Goal: Task Accomplishment & Management: Complete application form

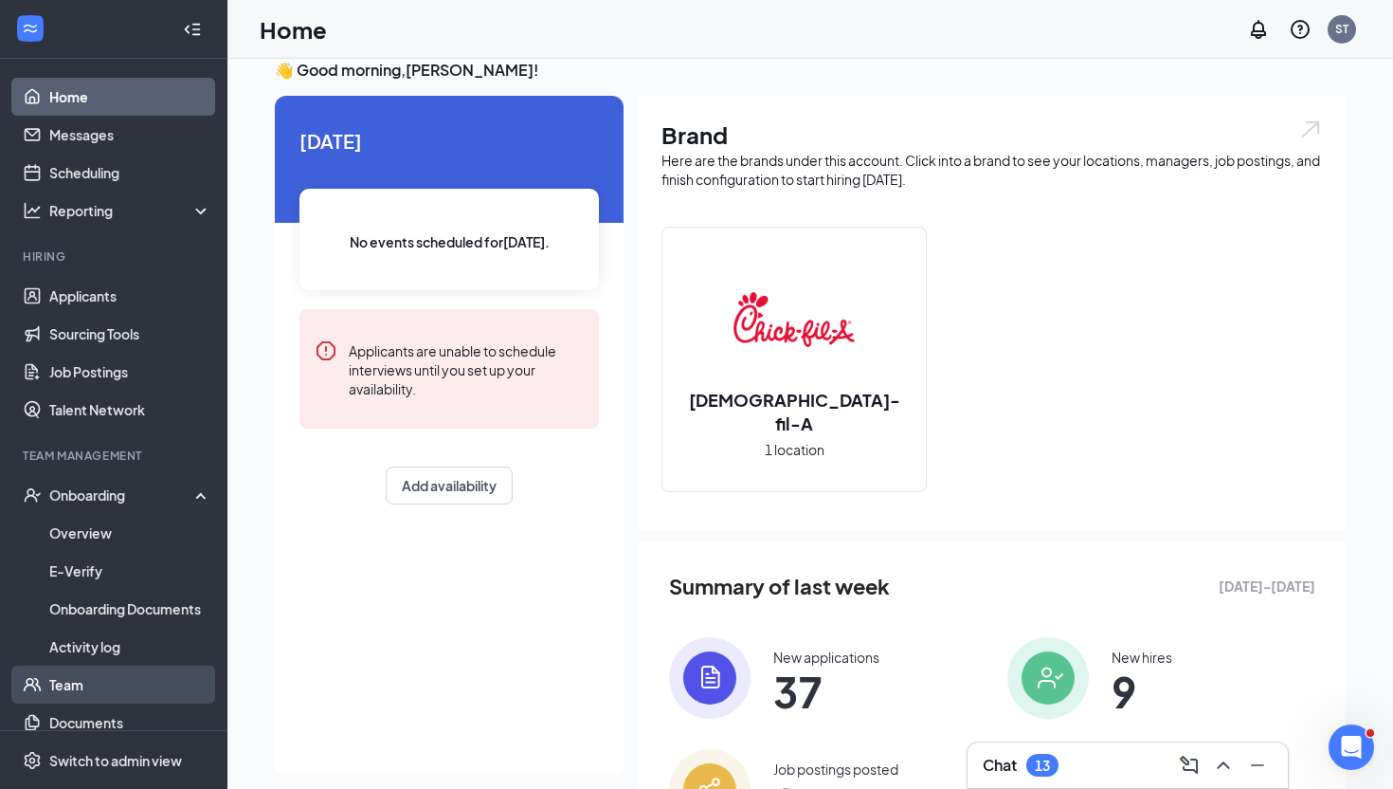
scroll to position [57, 0]
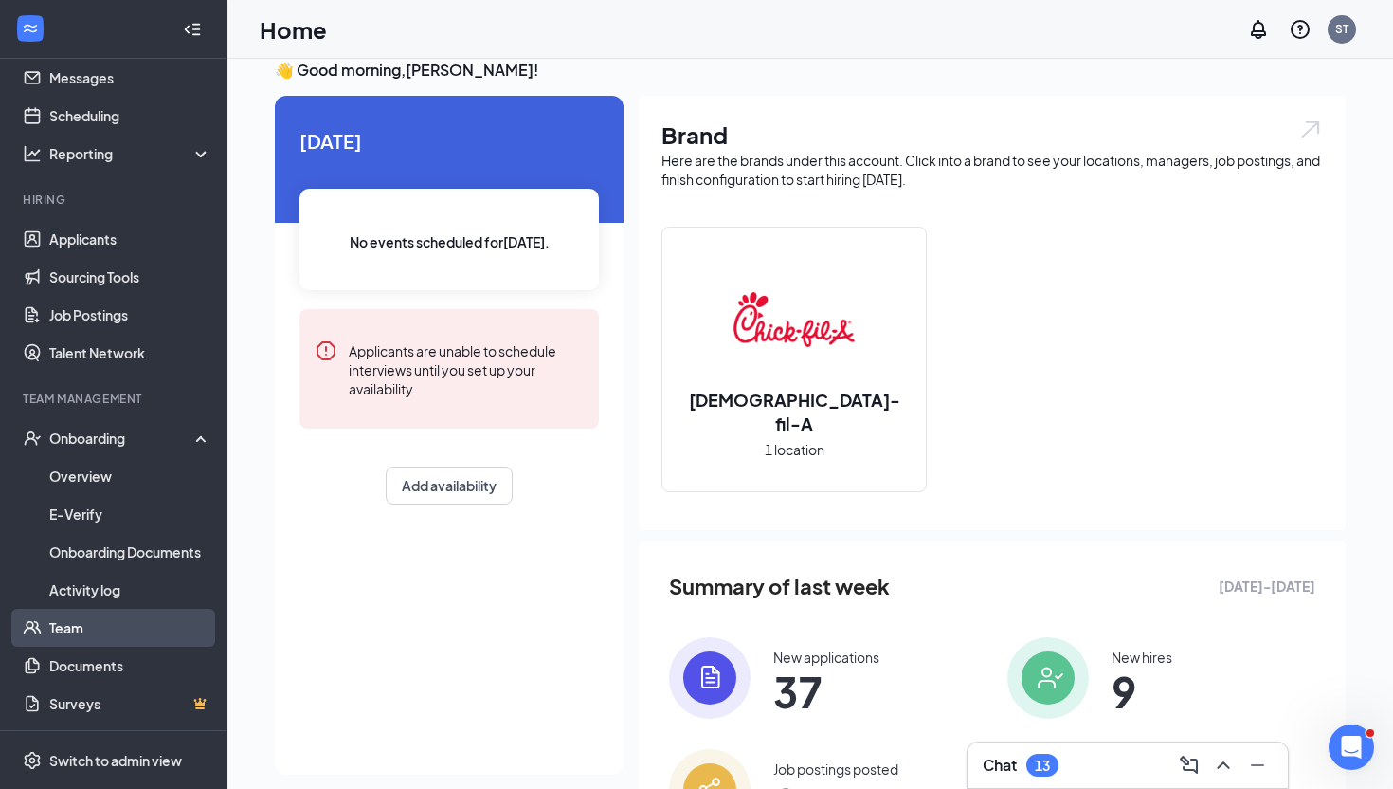
click at [116, 639] on link "Team" at bounding box center [130, 628] width 162 height 38
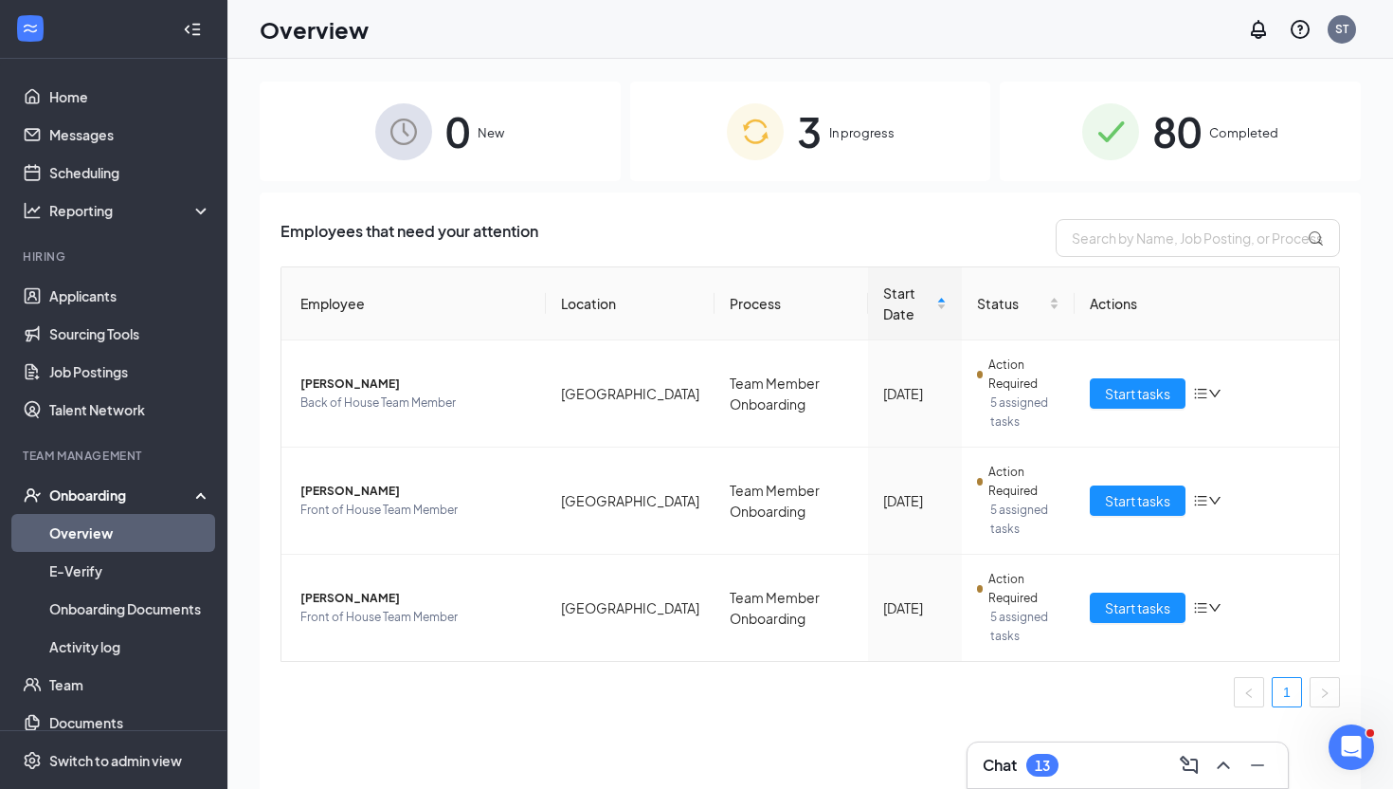
click at [843, 150] on div "3 In progress" at bounding box center [810, 132] width 361 height 100
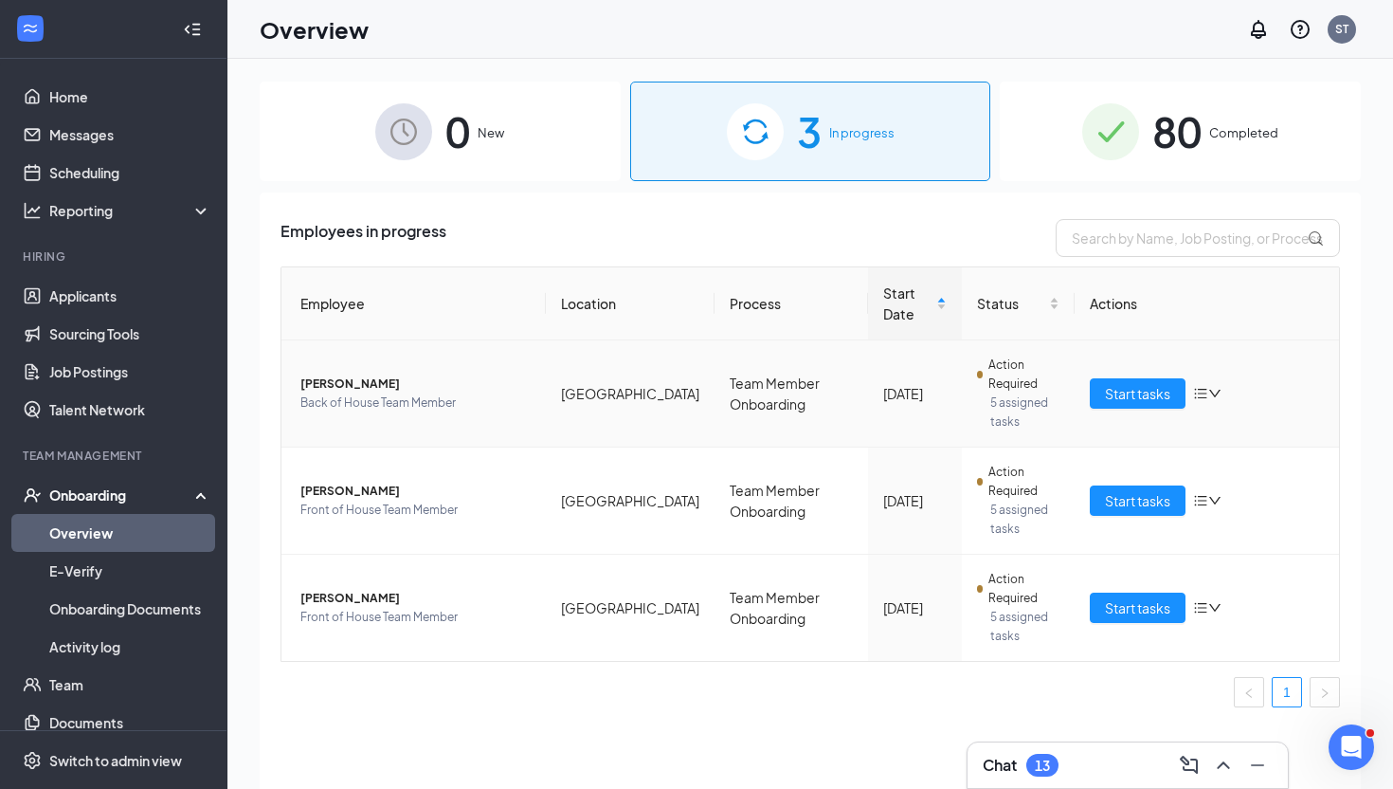
scroll to position [38, 0]
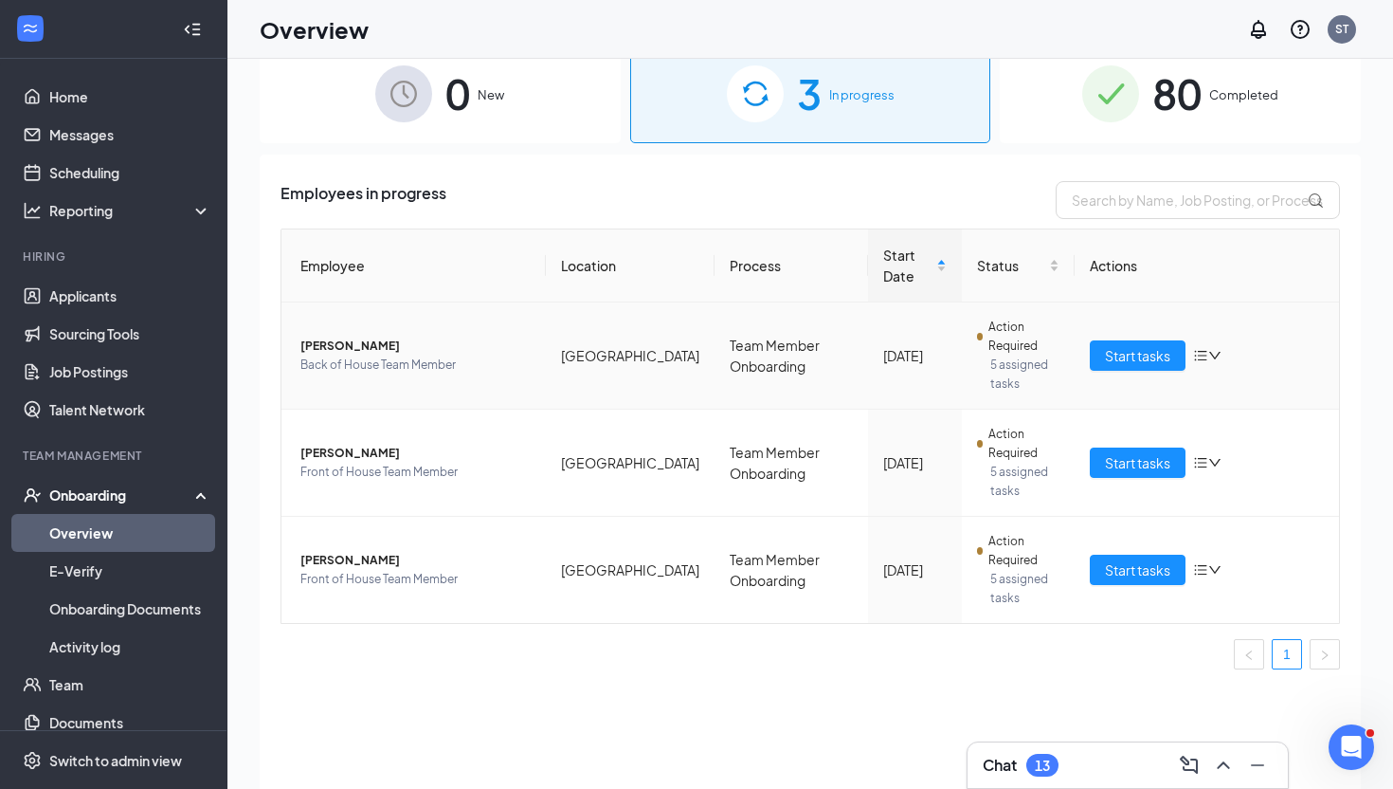
click at [1206, 348] on icon "bars" at bounding box center [1200, 355] width 15 height 15
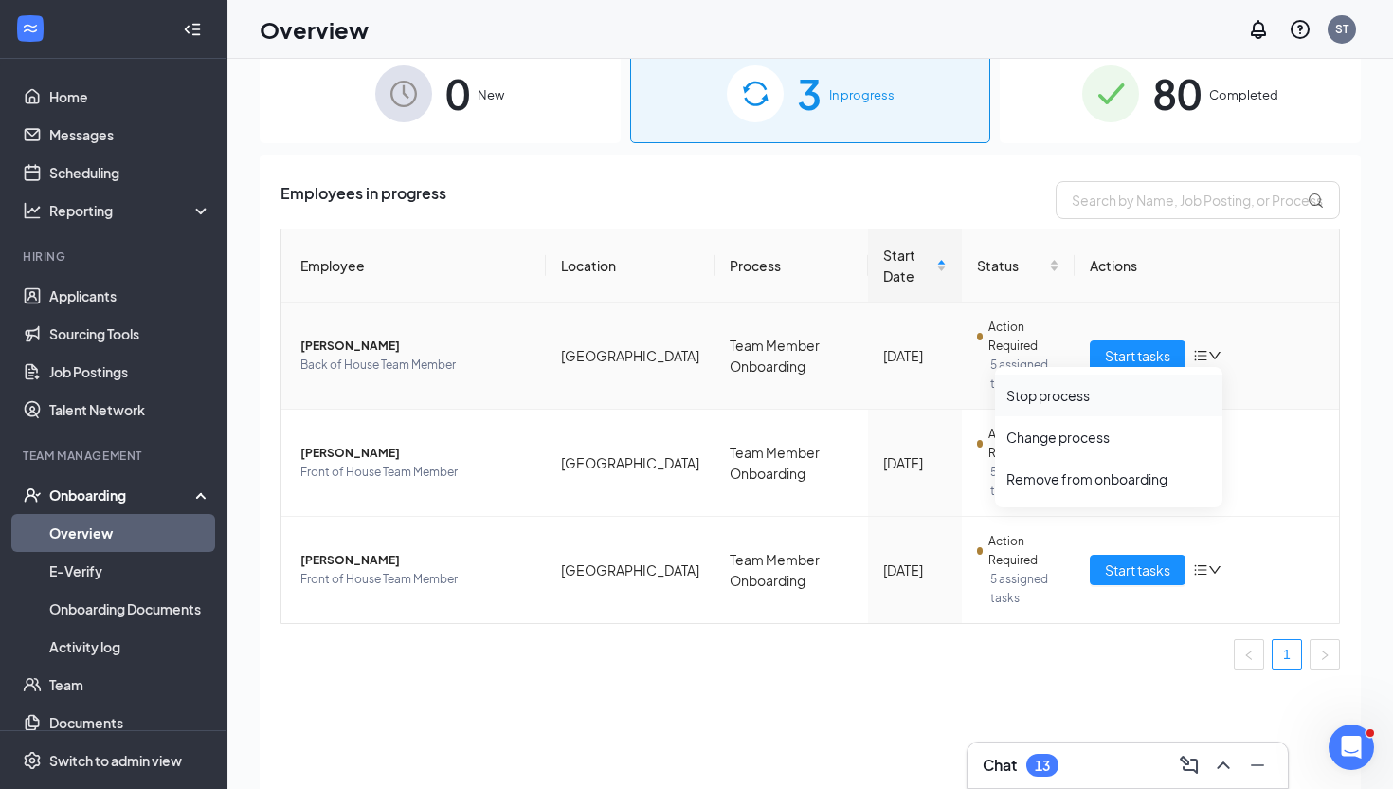
click at [1068, 394] on div "Stop process" at bounding box center [1109, 395] width 205 height 19
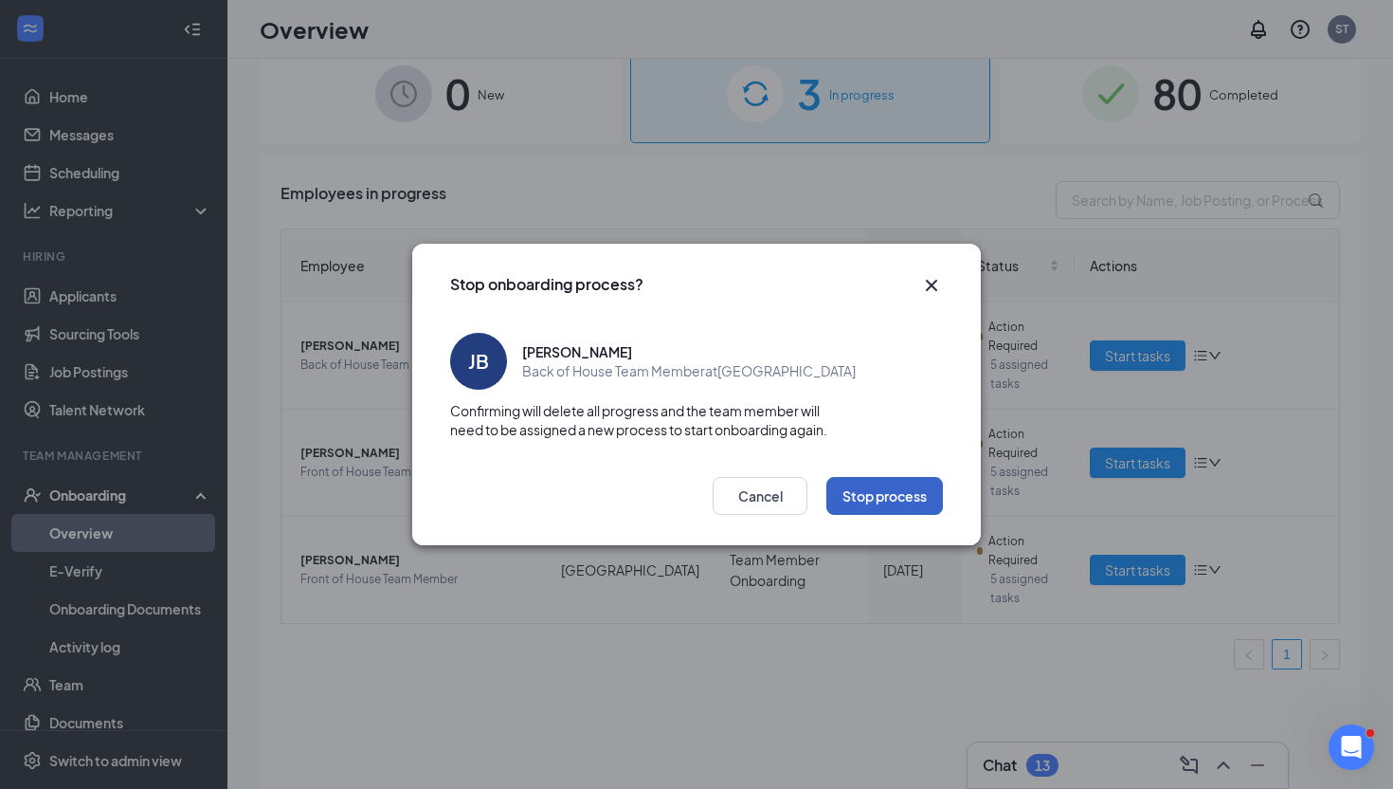
click at [892, 482] on button "Stop process" at bounding box center [885, 496] width 117 height 38
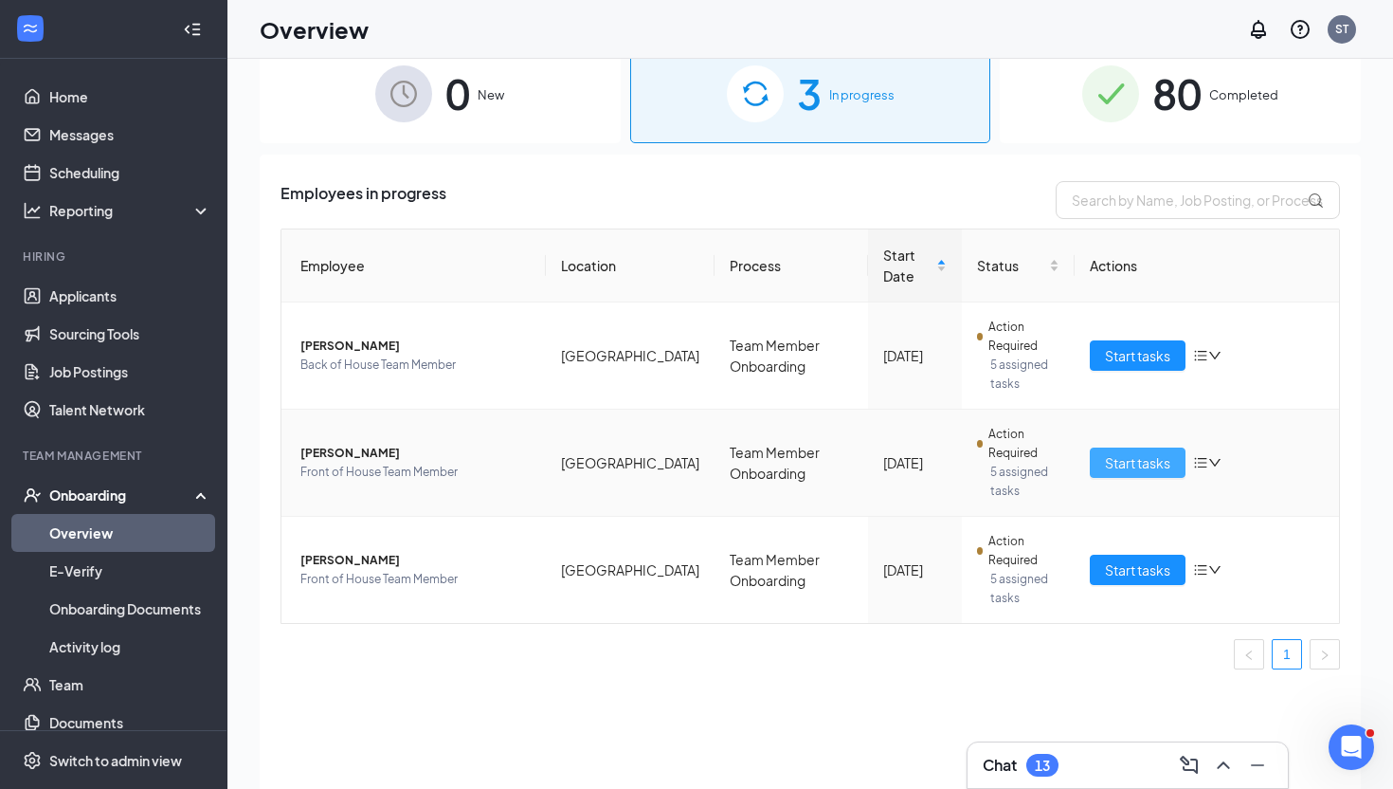
click at [1106, 454] on span "Start tasks" at bounding box center [1137, 462] width 65 height 21
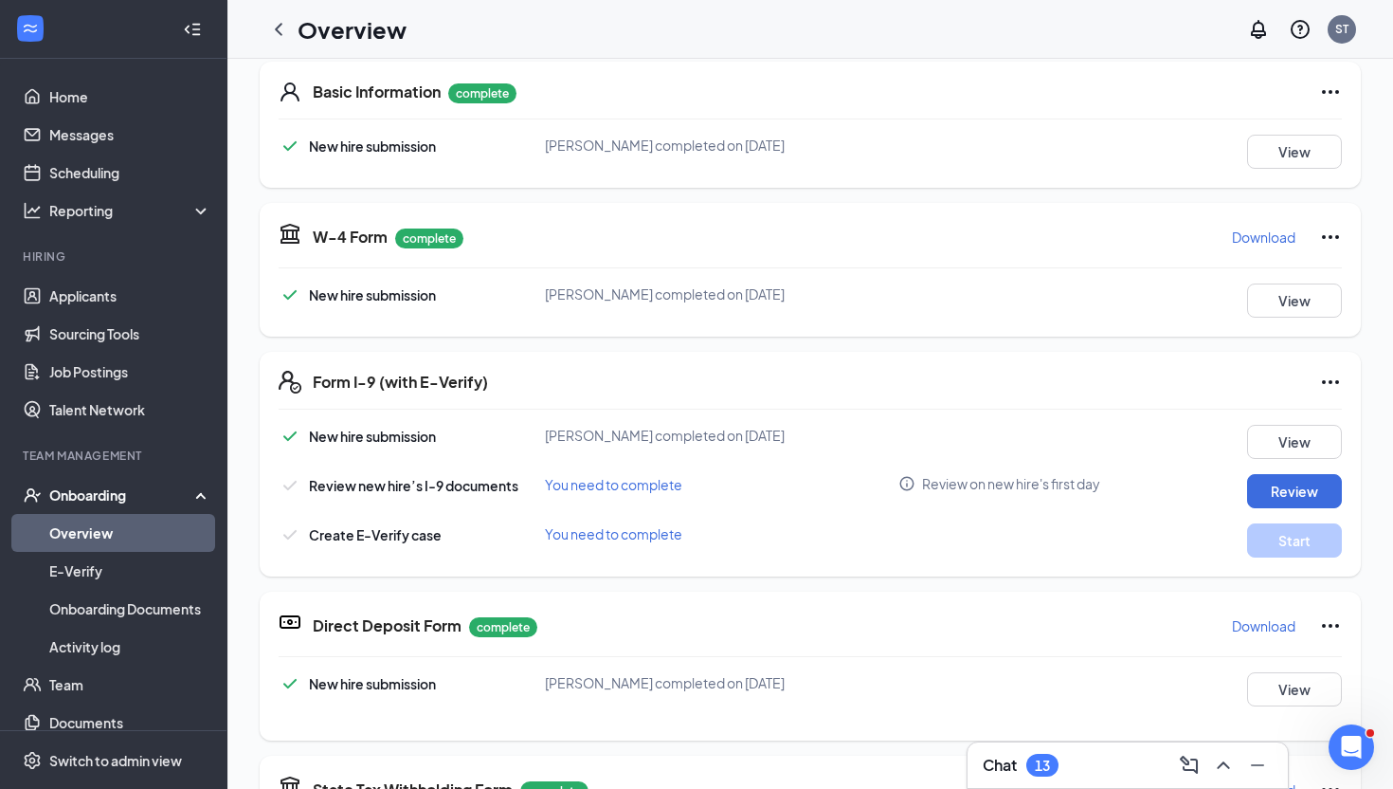
scroll to position [27, 0]
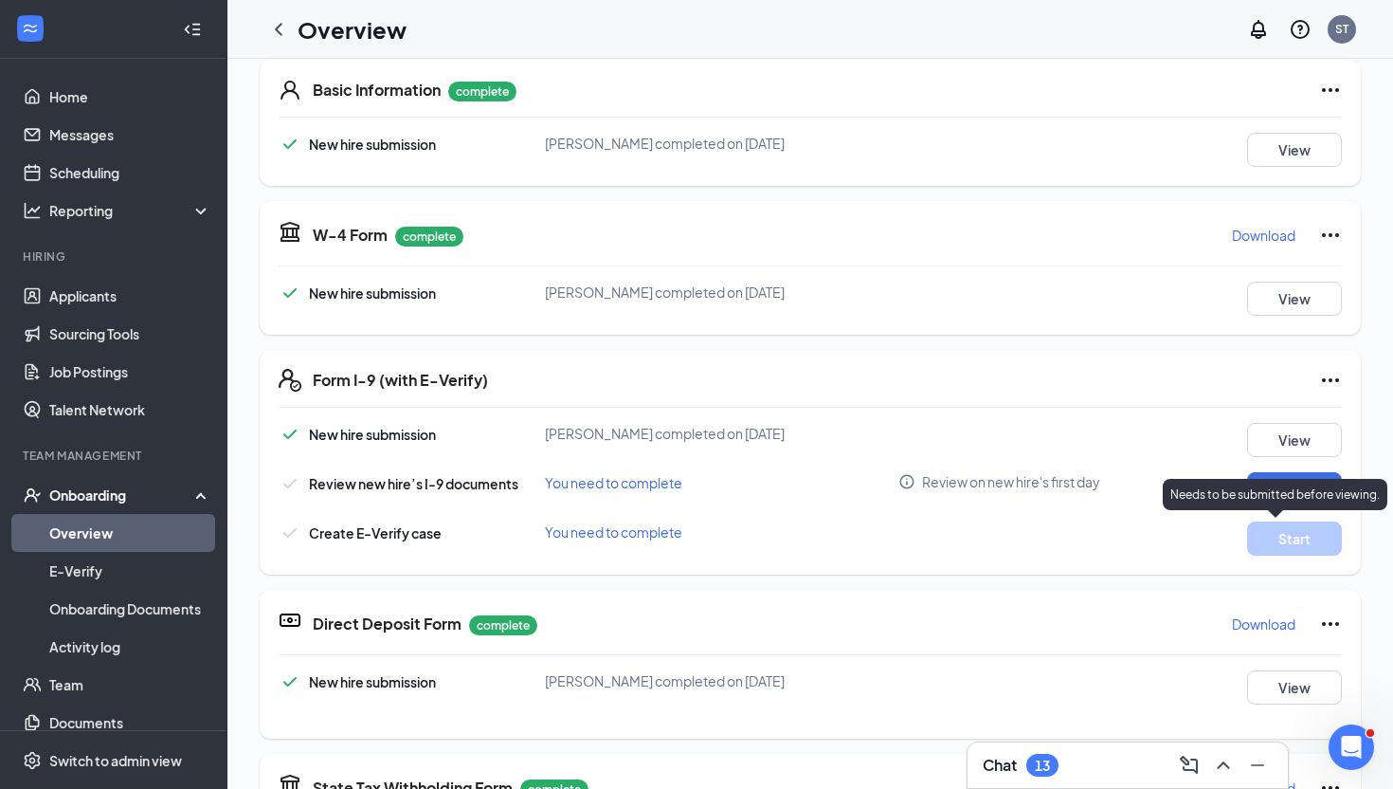
click at [1272, 487] on p "Needs to be submitted before viewing." at bounding box center [1275, 494] width 209 height 16
click at [977, 505] on div "Review new hire’s I-9 documents You need to complete Review on new hire's first…" at bounding box center [811, 489] width 1064 height 34
click at [1280, 489] on p "Needs to be submitted before viewing." at bounding box center [1275, 494] width 209 height 16
click at [1258, 488] on button "Review" at bounding box center [1294, 489] width 95 height 34
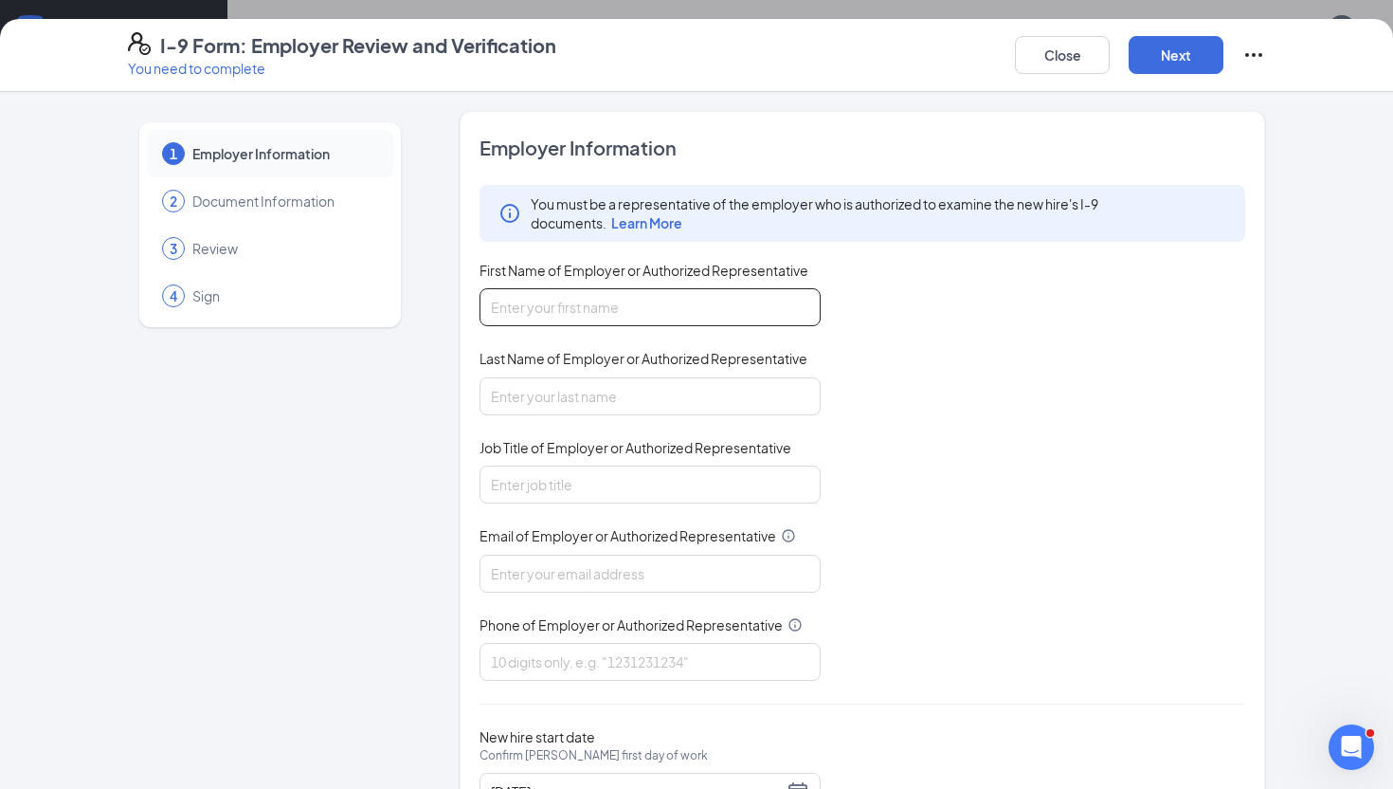
click at [596, 315] on input "First Name of Employer or Authorized Representative" at bounding box center [650, 307] width 341 height 38
type input "[PERSON_NAME]"
type input "8703941922"
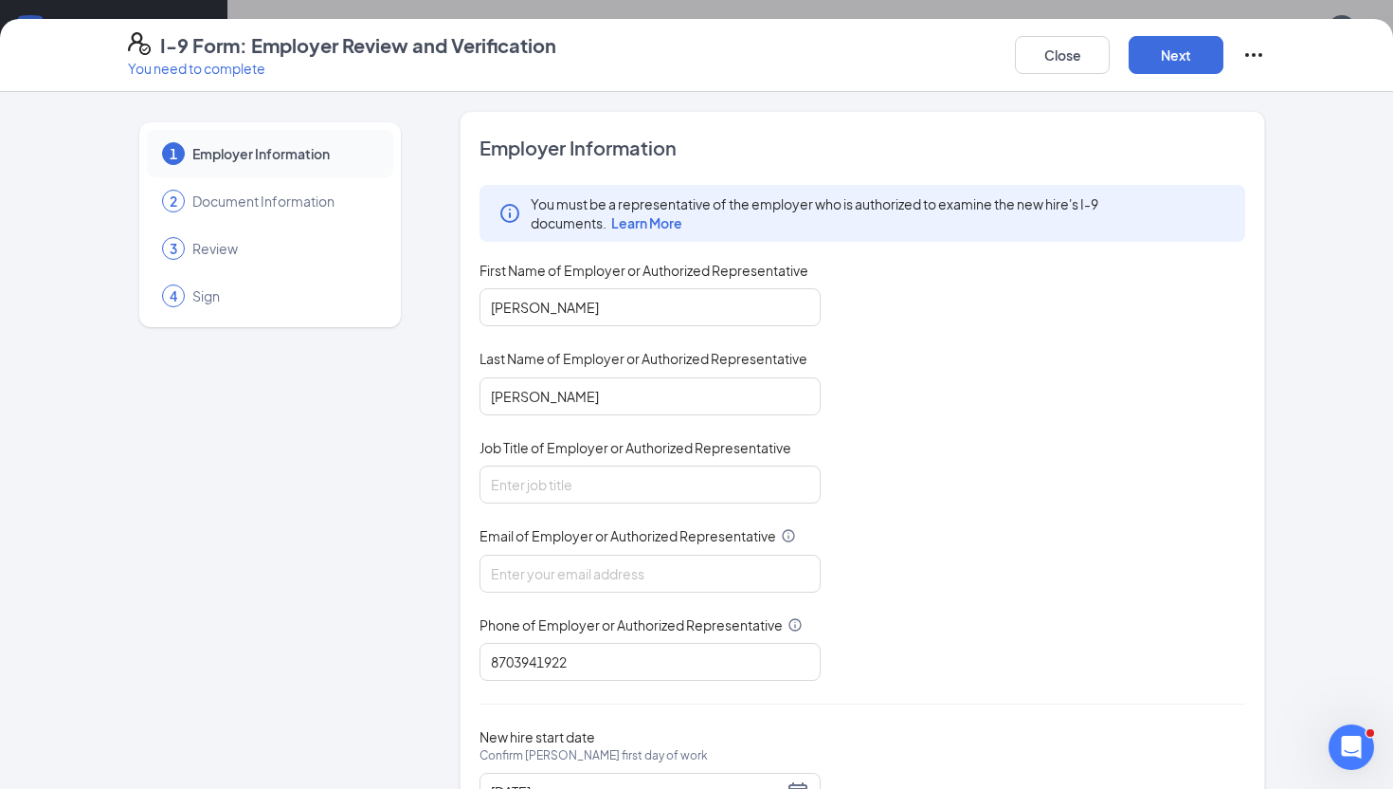
click at [561, 506] on div "You must be a representative of the employer who is authorized to examine the n…" at bounding box center [863, 433] width 766 height 496
click at [571, 489] on input "Job Title of Employer or Authorized Representative" at bounding box center [650, 484] width 341 height 38
type input "Executive Director"
click at [593, 590] on input "Email of Employer or Authorized Representative" at bounding box center [650, 574] width 341 height 38
type input "[PERSON_NAME][EMAIL_ADDRESS][DOMAIN_NAME]"
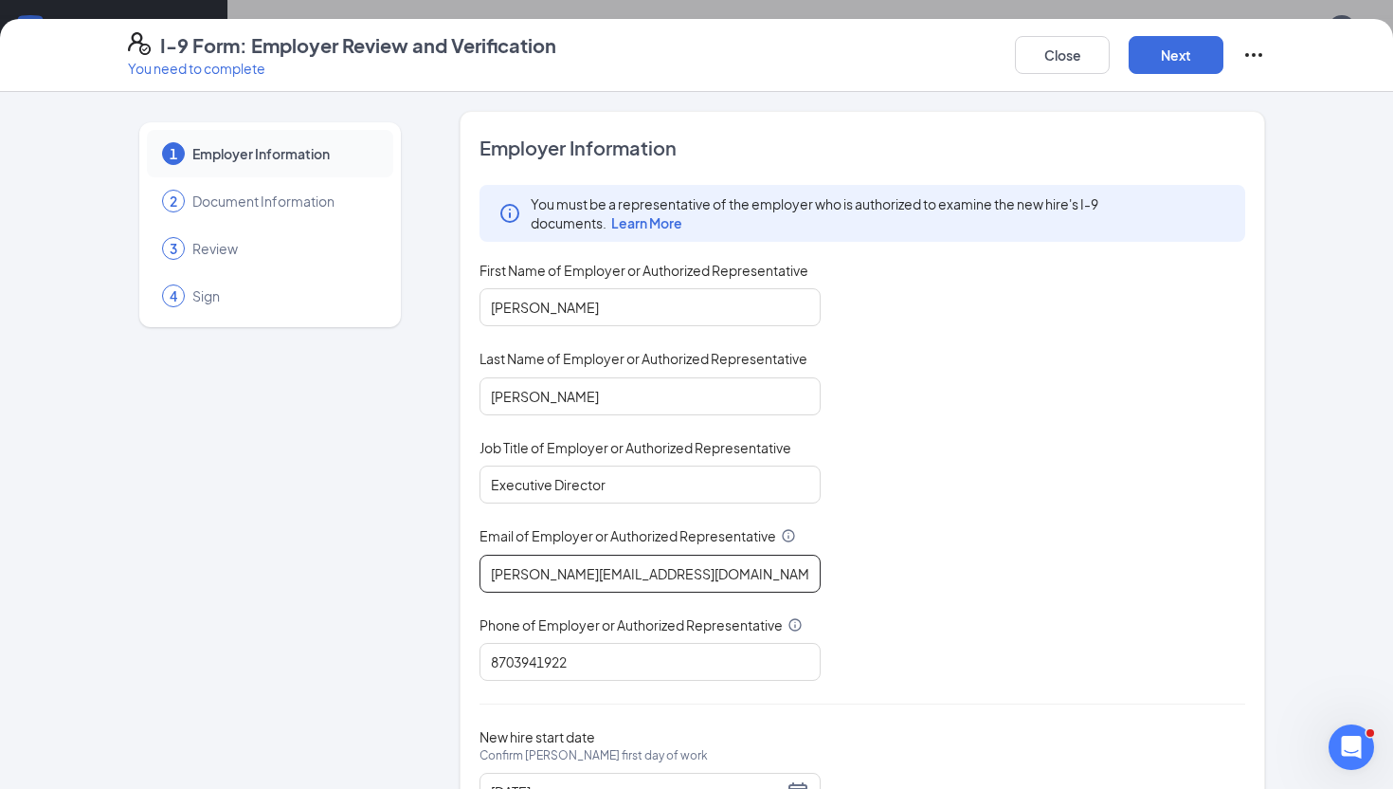
scroll to position [85, 0]
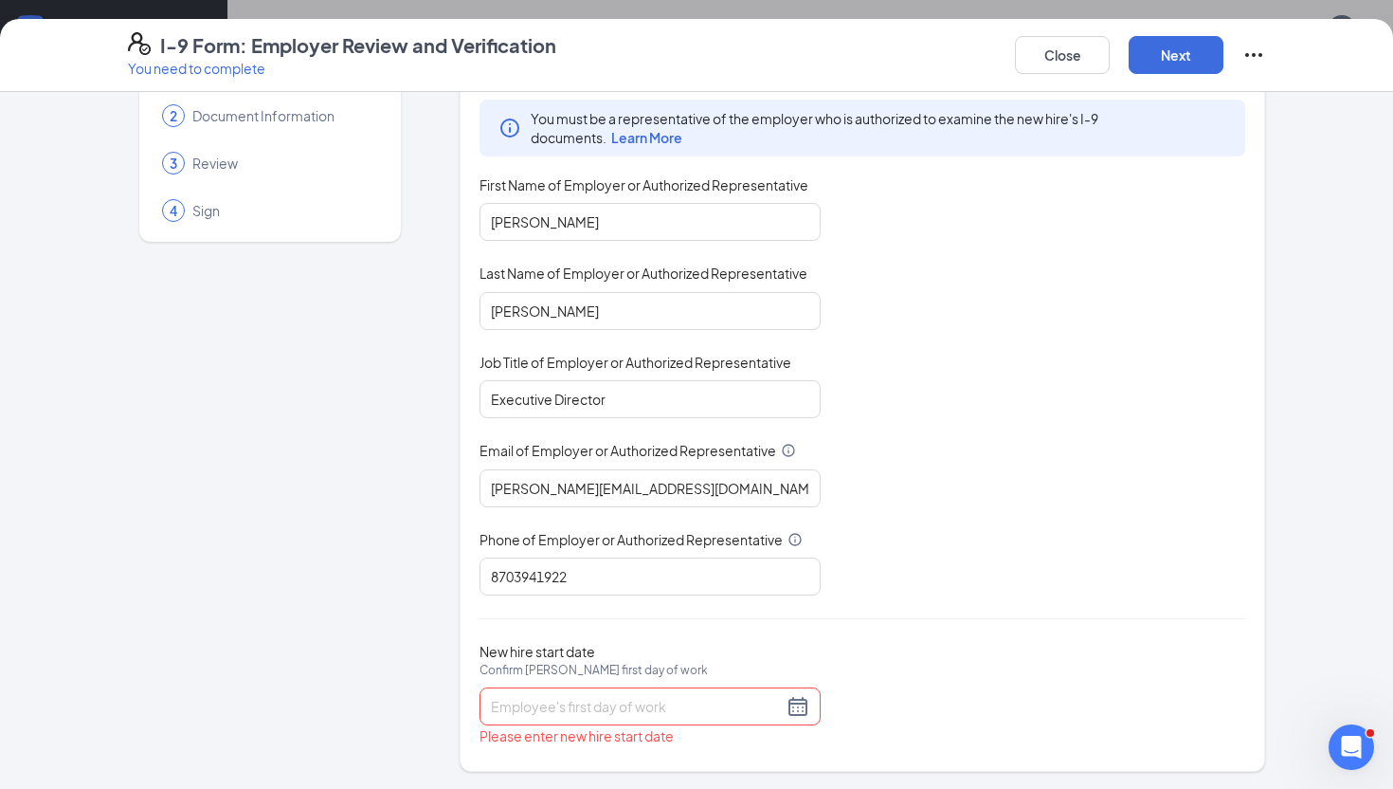
click at [800, 708] on div at bounding box center [650, 706] width 318 height 23
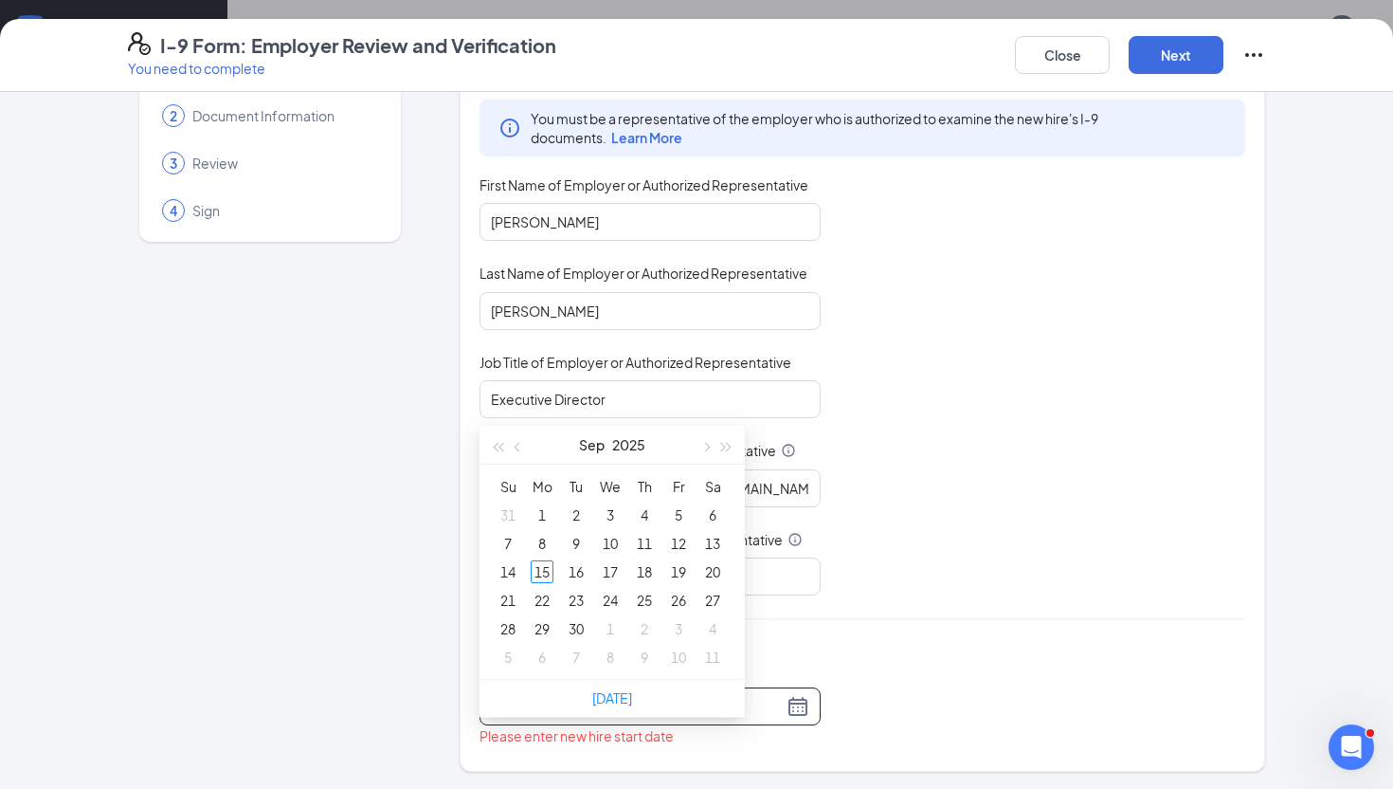
scroll to position [333, 0]
type input "[DATE]"
click at [541, 567] on div "15" at bounding box center [542, 567] width 23 height 23
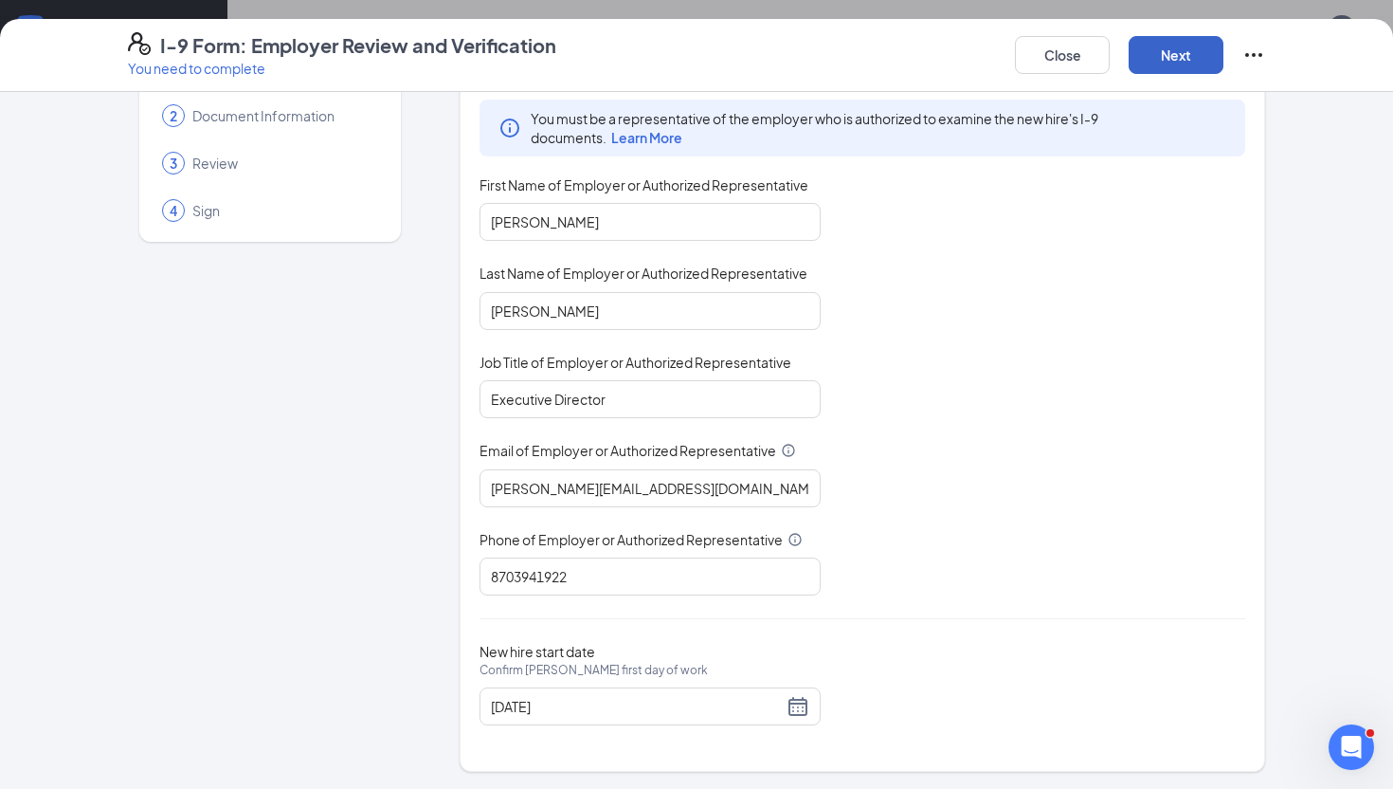
click at [1161, 58] on button "Next" at bounding box center [1176, 55] width 95 height 38
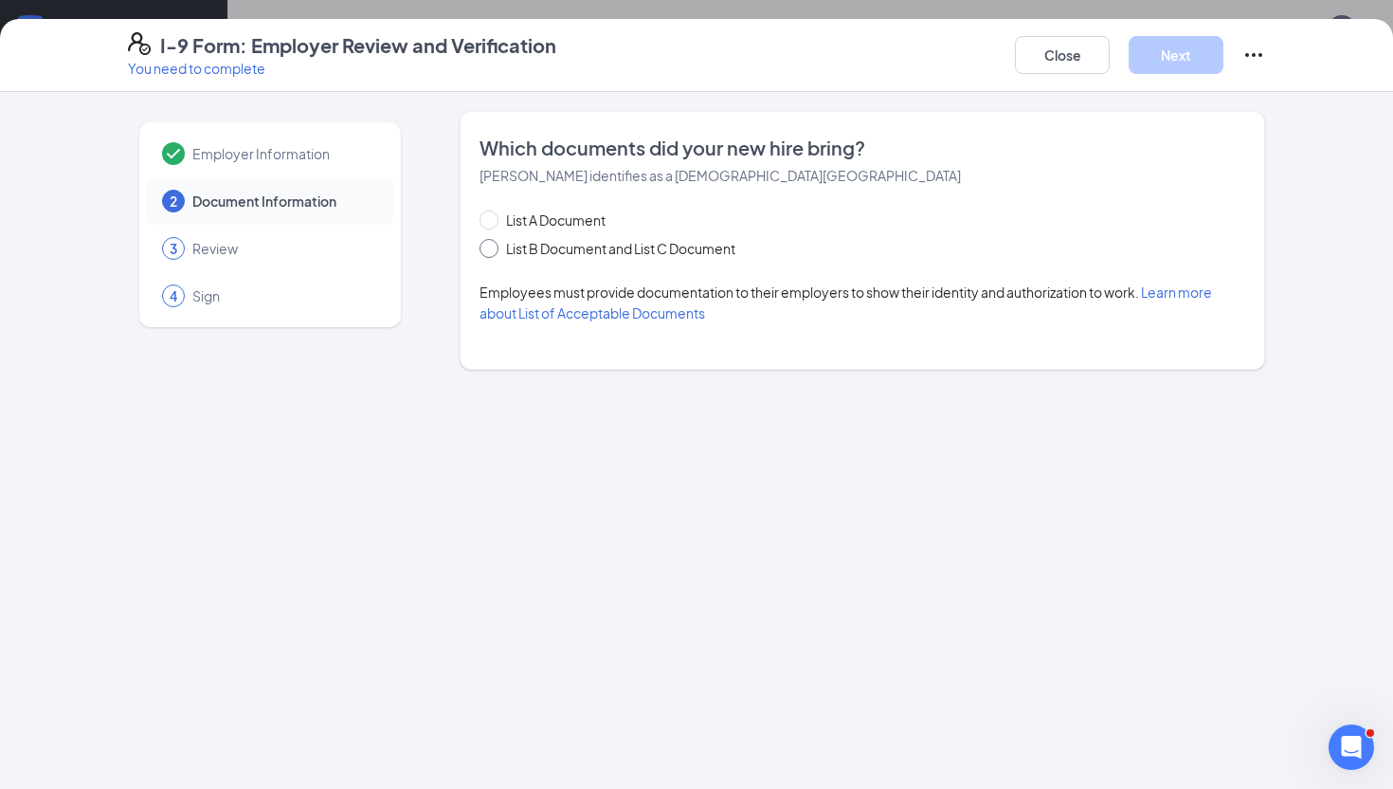
click at [583, 244] on span "List B Document and List C Document" at bounding box center [621, 248] width 245 height 21
click at [493, 244] on input "List B Document and List C Document" at bounding box center [486, 245] width 13 height 13
radio input "true"
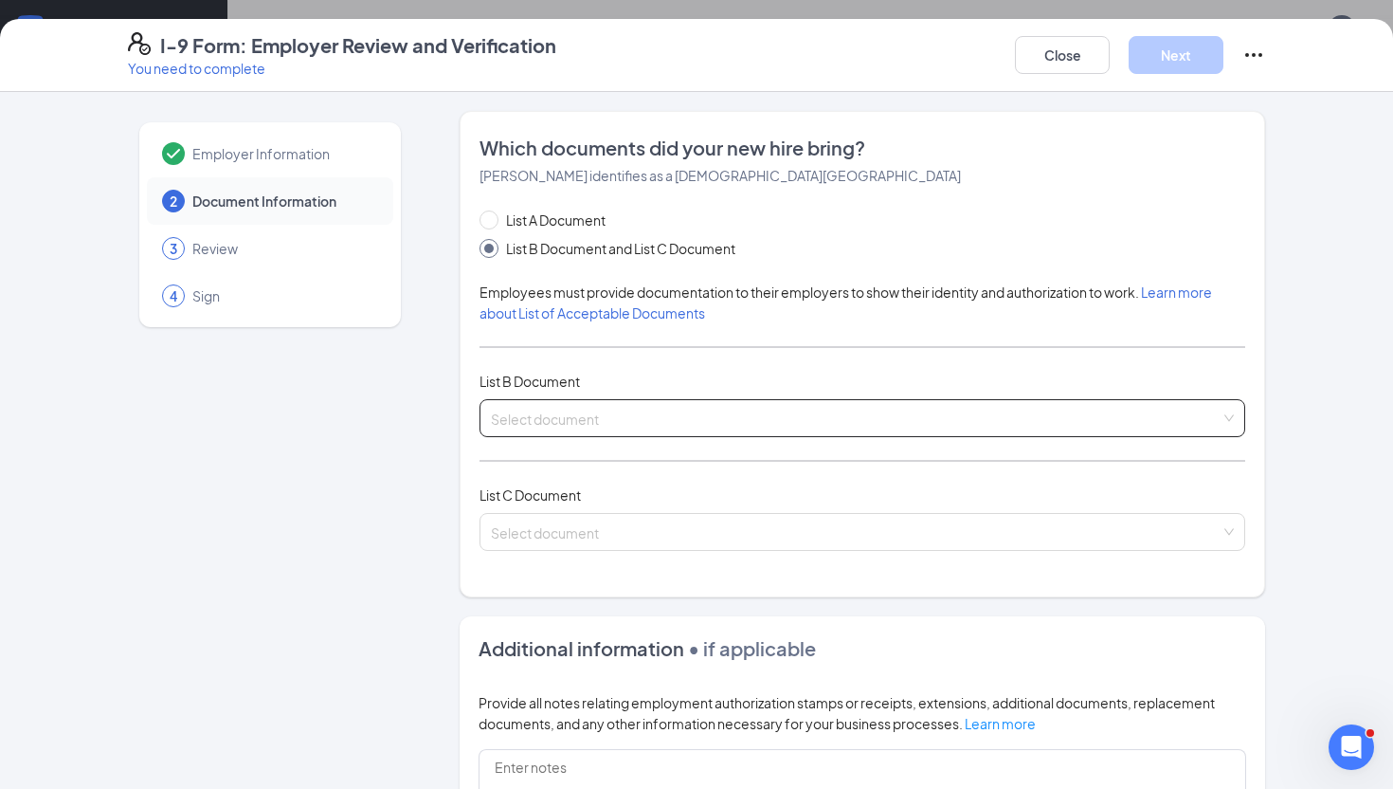
click at [573, 413] on input "search" at bounding box center [856, 414] width 730 height 28
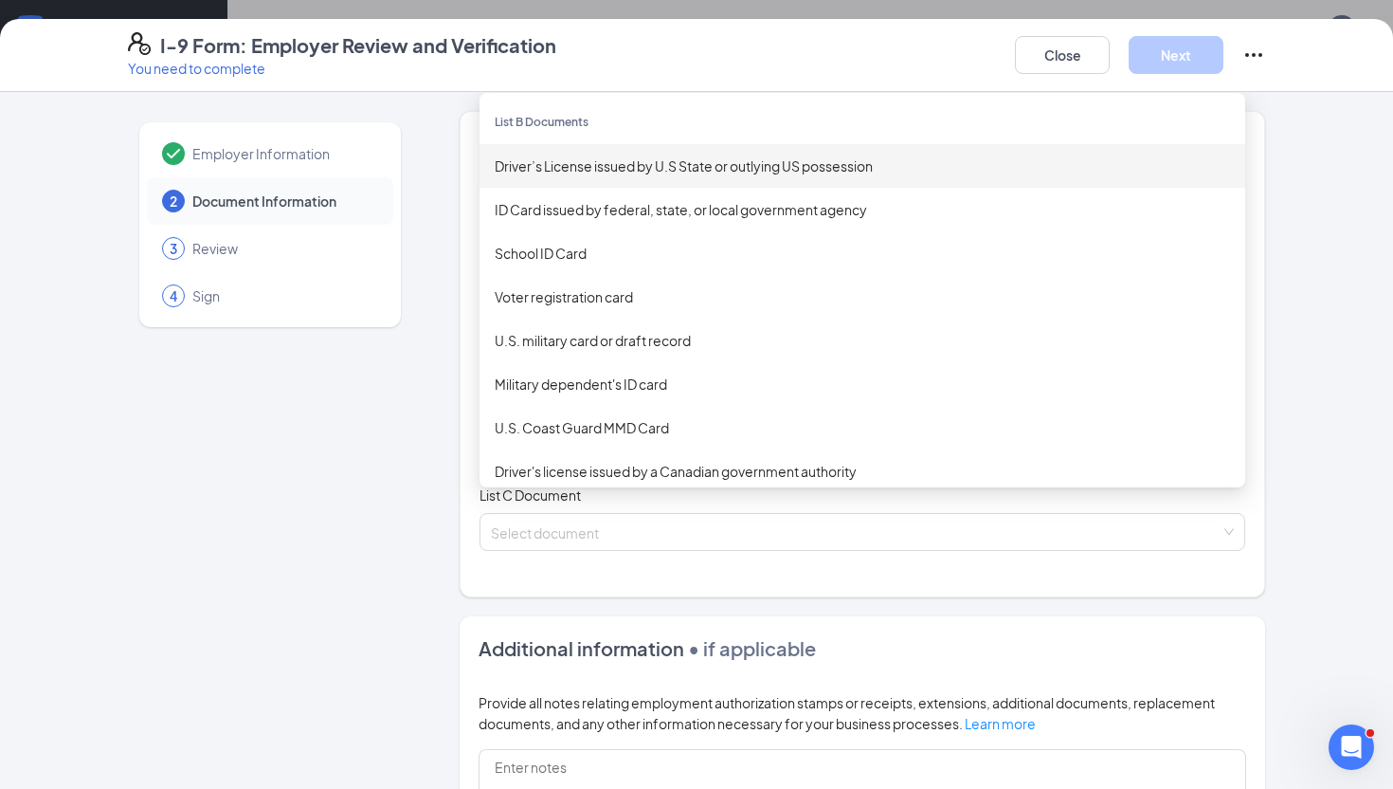
click at [622, 176] on div "Driver’s License issued by U.S State or outlying US possession" at bounding box center [863, 166] width 766 height 44
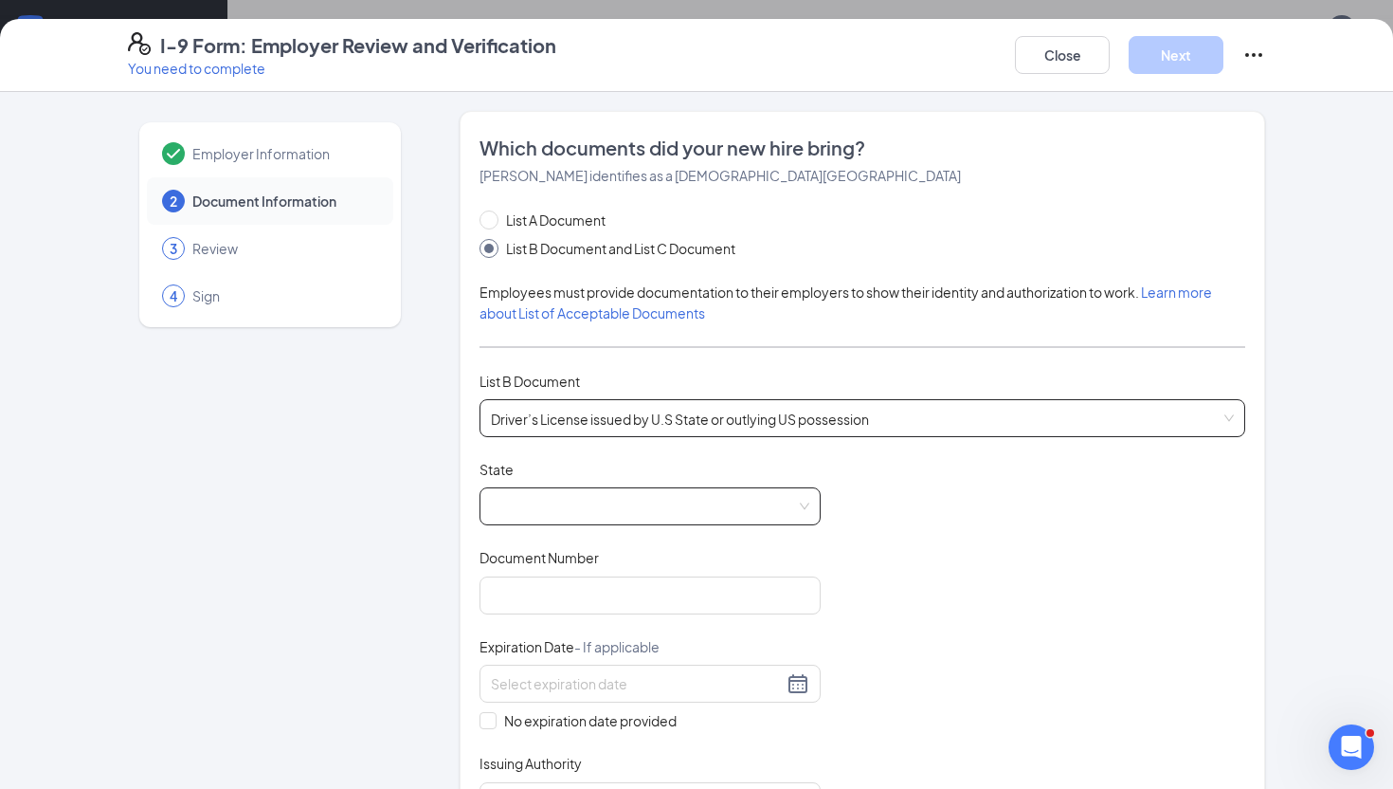
click at [555, 498] on span at bounding box center [650, 506] width 318 height 36
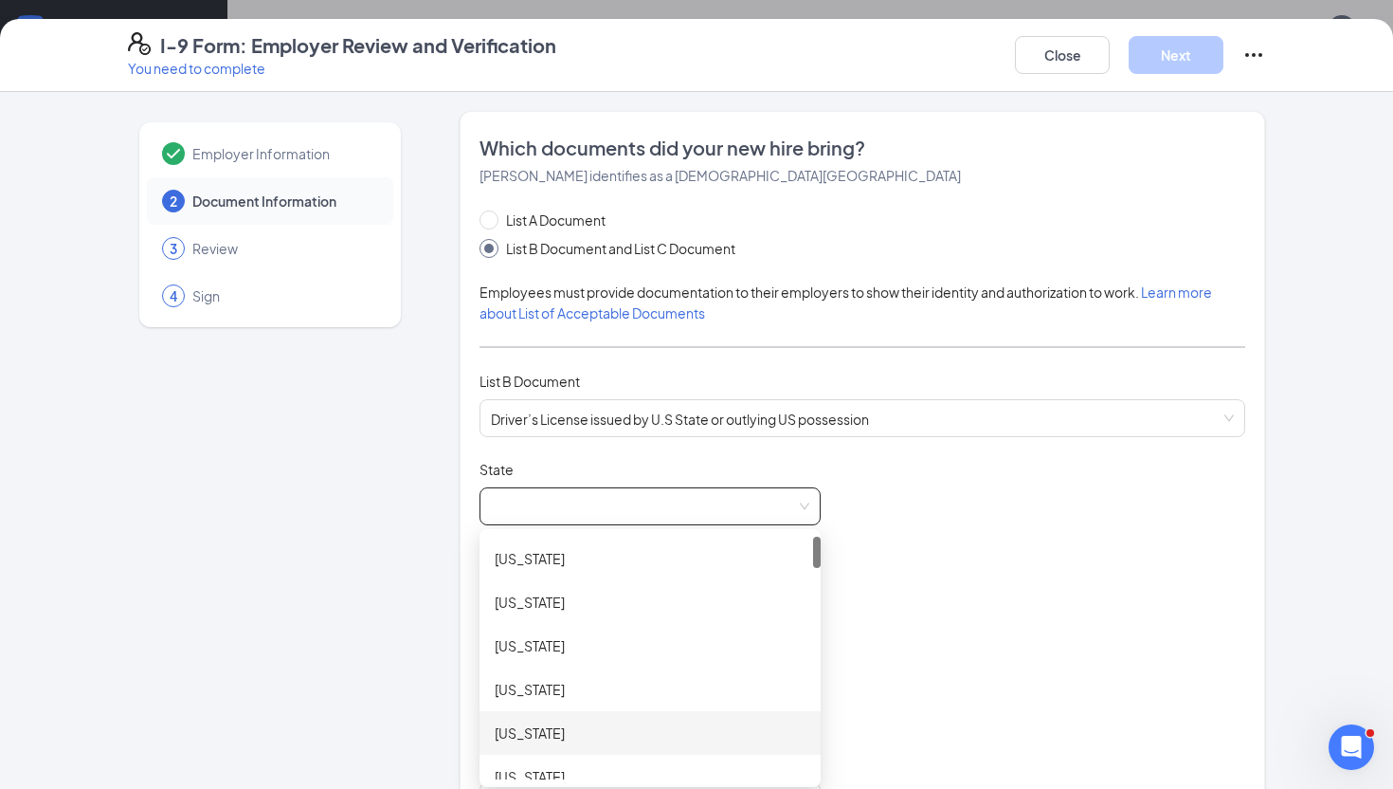
click at [545, 747] on div "[US_STATE]" at bounding box center [650, 733] width 341 height 44
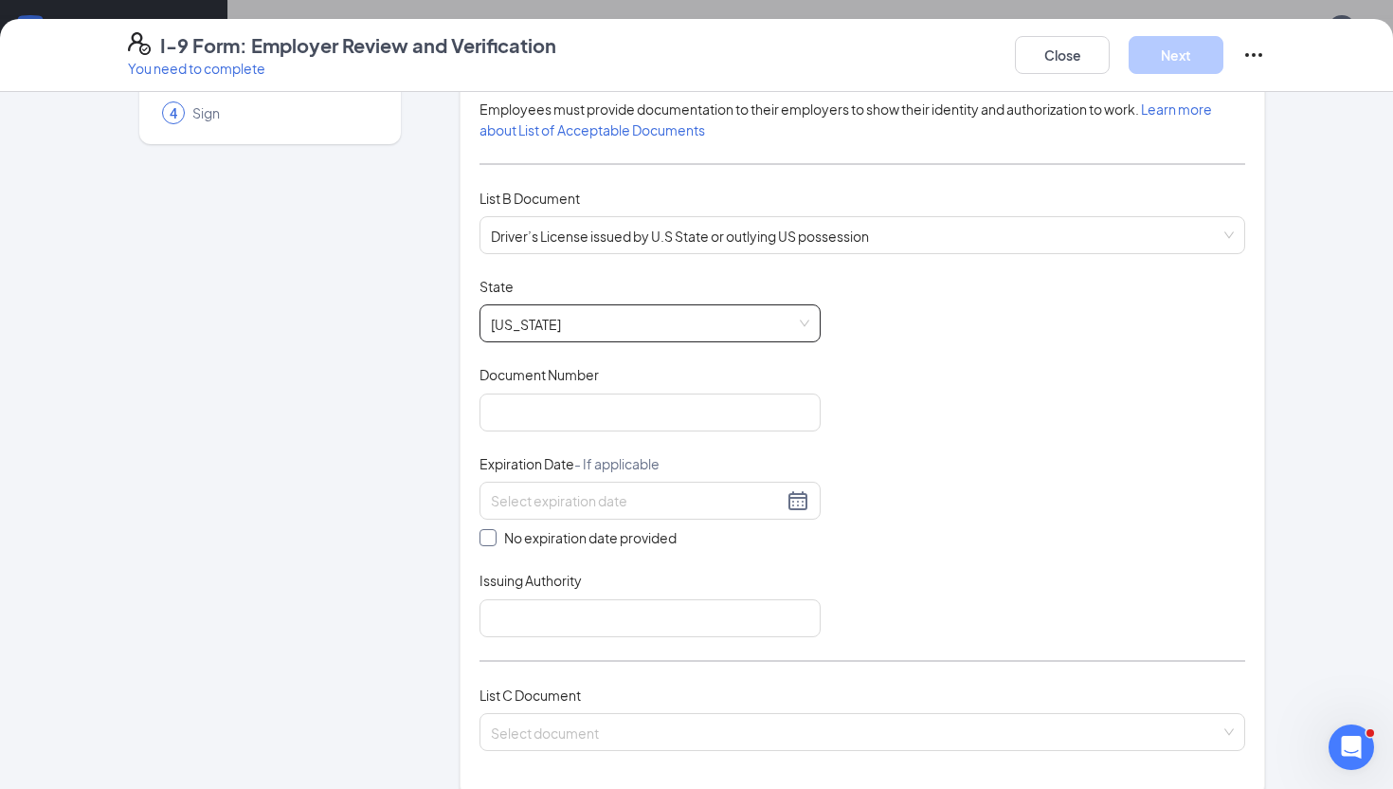
scroll to position [255, 0]
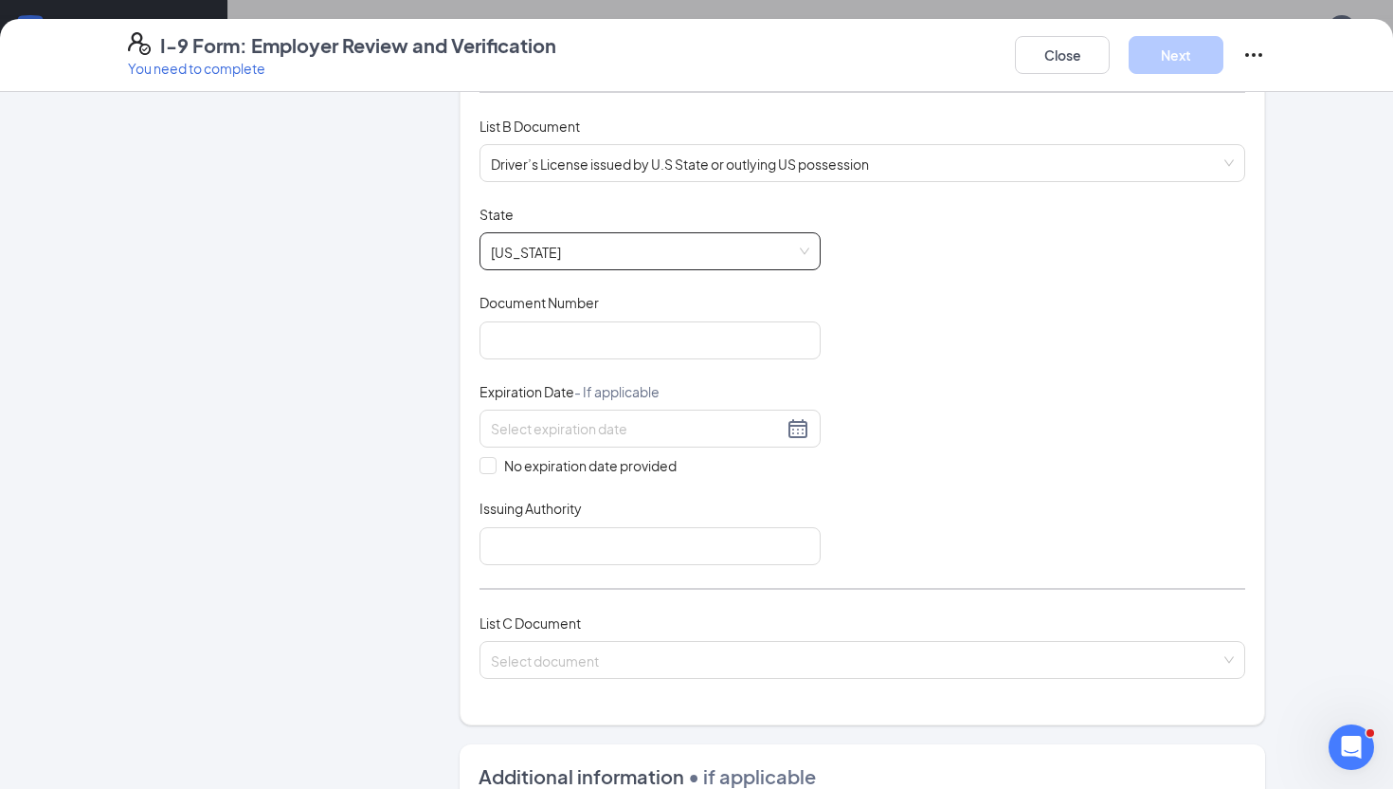
click at [527, 273] on div "Document Title Driver’s License issued by U.S State or outlying US possession S…" at bounding box center [863, 385] width 766 height 360
click at [515, 341] on input "Document Number" at bounding box center [650, 340] width 341 height 38
type input "944719844"
click at [568, 445] on div "No expiration date provided" at bounding box center [650, 442] width 341 height 66
click at [571, 428] on input at bounding box center [637, 428] width 292 height 21
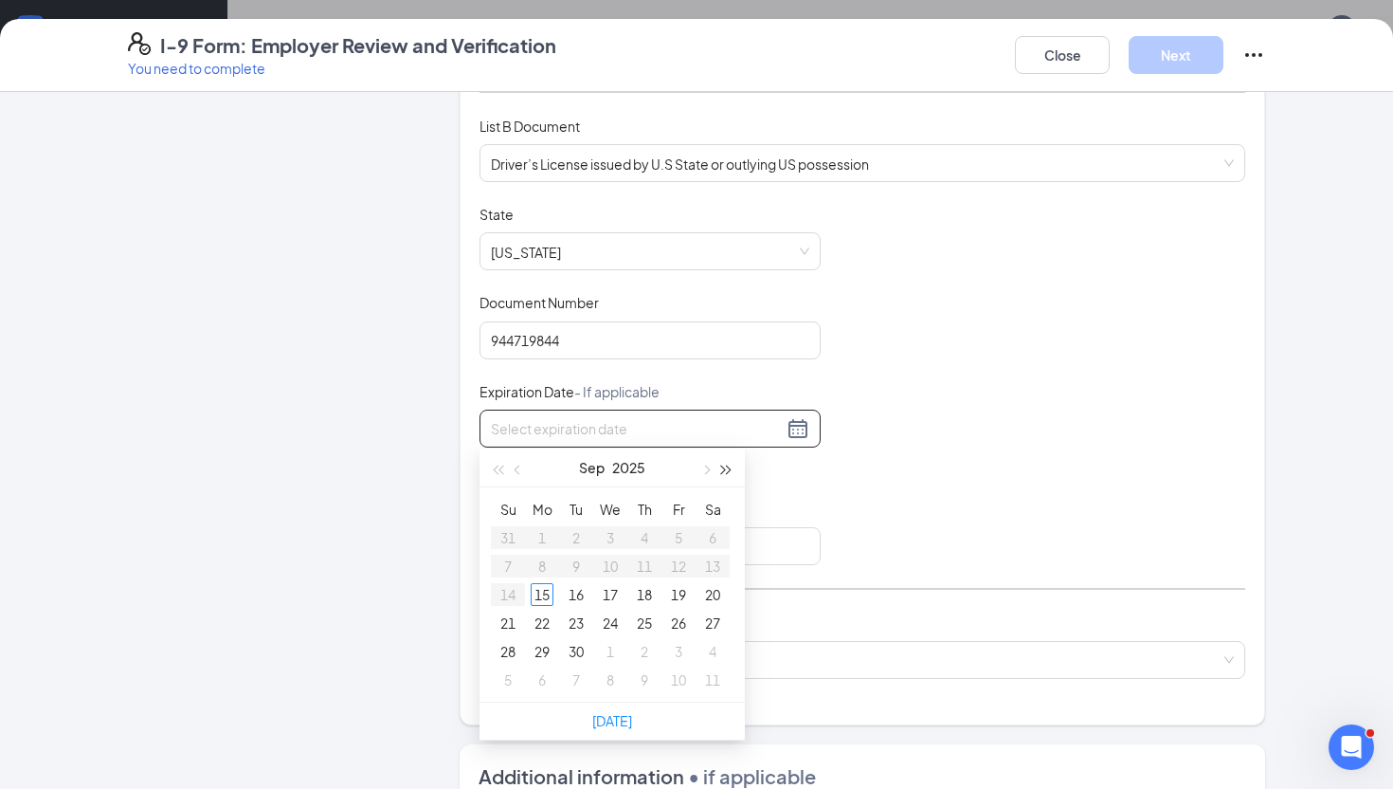
click at [736, 463] on button "button" at bounding box center [727, 467] width 21 height 38
click at [733, 465] on button "button" at bounding box center [727, 467] width 21 height 38
click at [513, 465] on button "button" at bounding box center [518, 467] width 21 height 38
click at [511, 465] on button "button" at bounding box center [518, 467] width 21 height 38
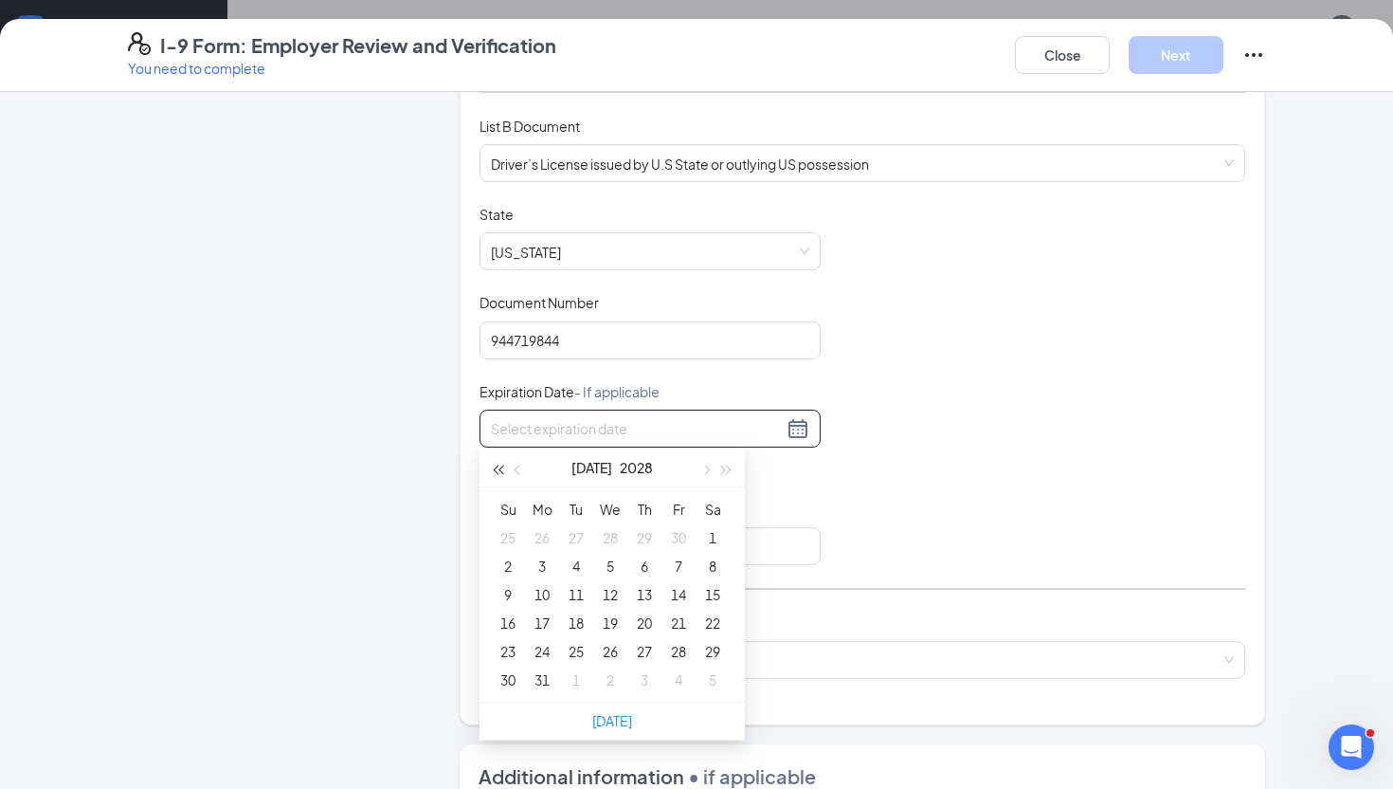
click at [495, 465] on span "button" at bounding box center [497, 469] width 9 height 9
click at [507, 464] on button "button" at bounding box center [497, 467] width 21 height 38
click at [724, 472] on button "button" at bounding box center [727, 467] width 21 height 38
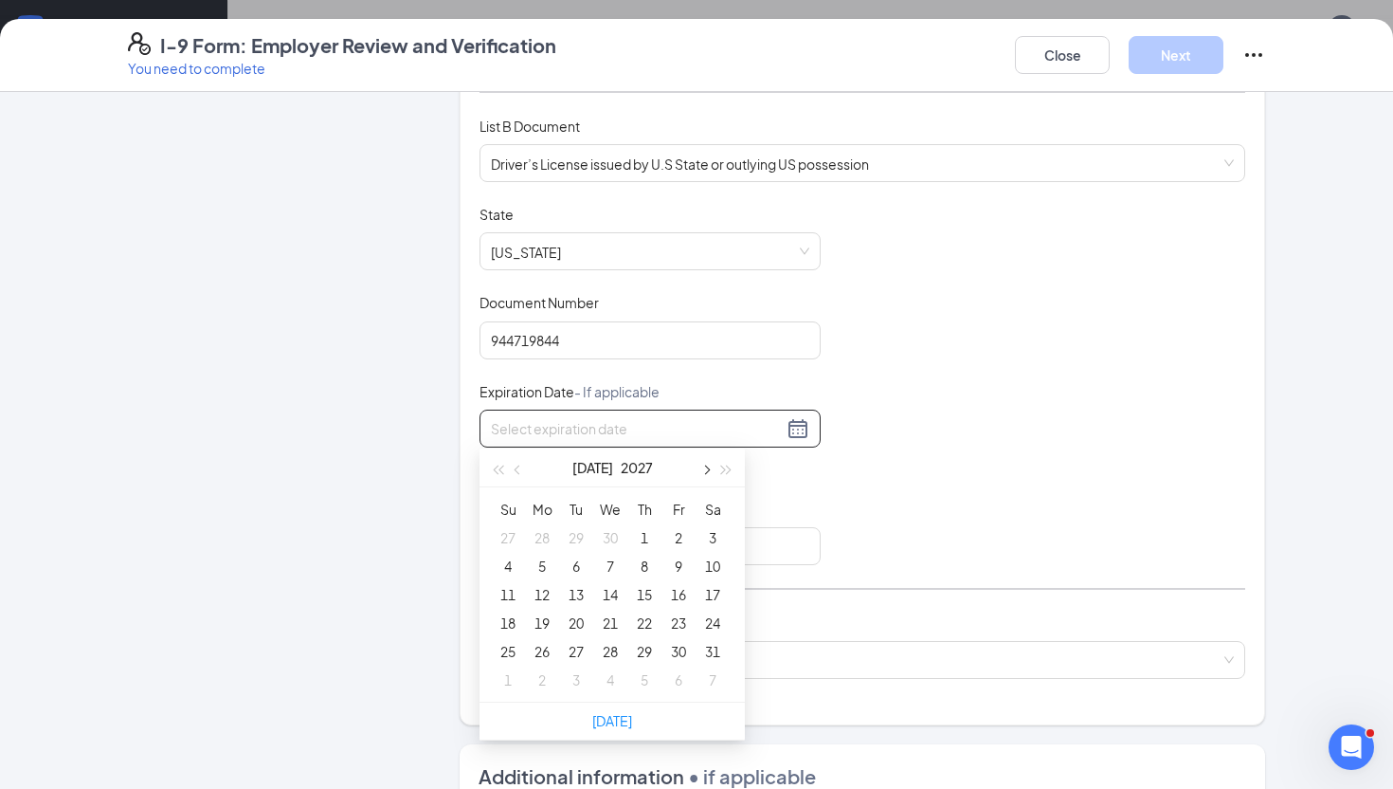
click at [708, 472] on button "button" at bounding box center [705, 467] width 21 height 38
click at [516, 461] on button "button" at bounding box center [518, 467] width 21 height 38
click at [516, 462] on button "button" at bounding box center [518, 467] width 21 height 38
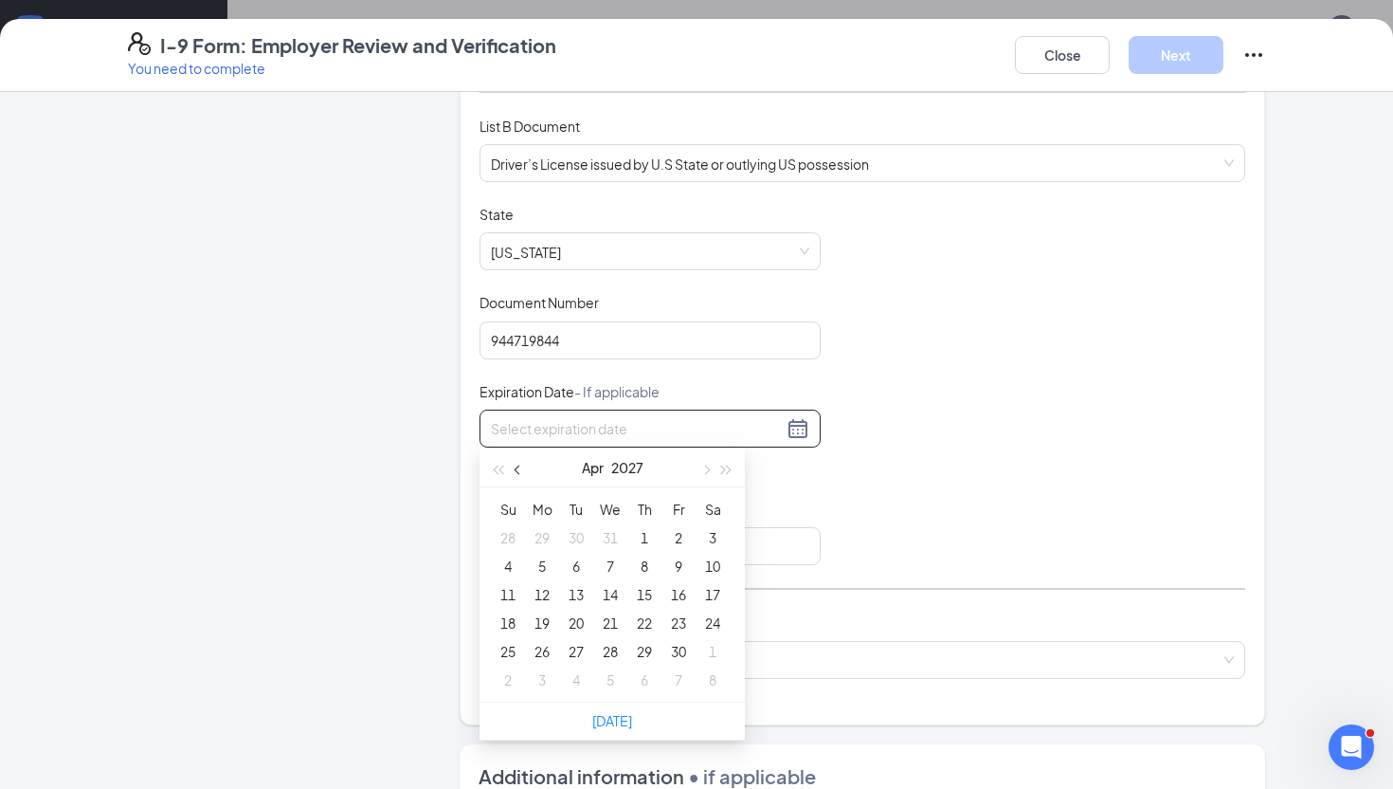
click at [516, 462] on button "button" at bounding box center [518, 467] width 21 height 38
type input "[DATE]"
click at [682, 591] on div "19" at bounding box center [678, 594] width 23 height 23
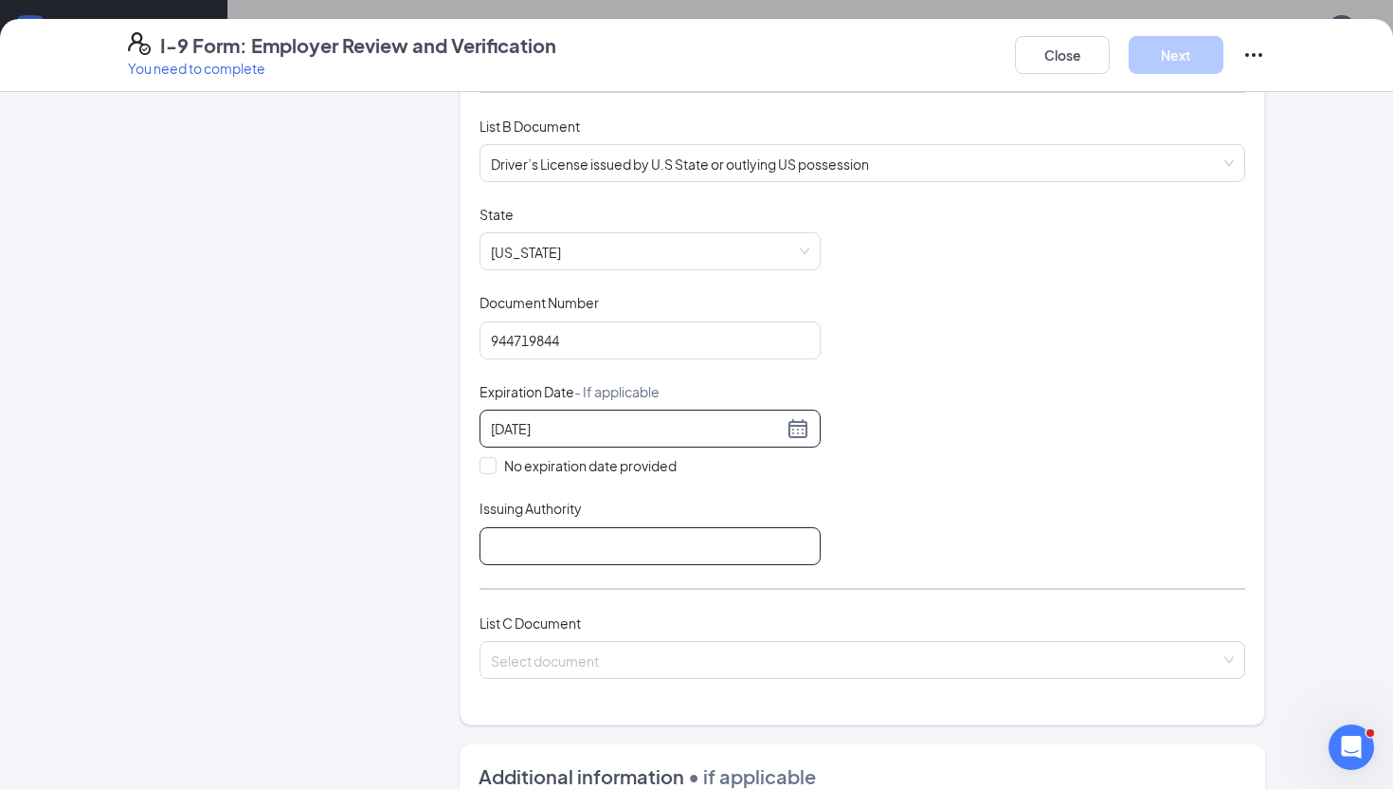
click at [541, 549] on input "Issuing Authority" at bounding box center [650, 546] width 341 height 38
type input "AR"
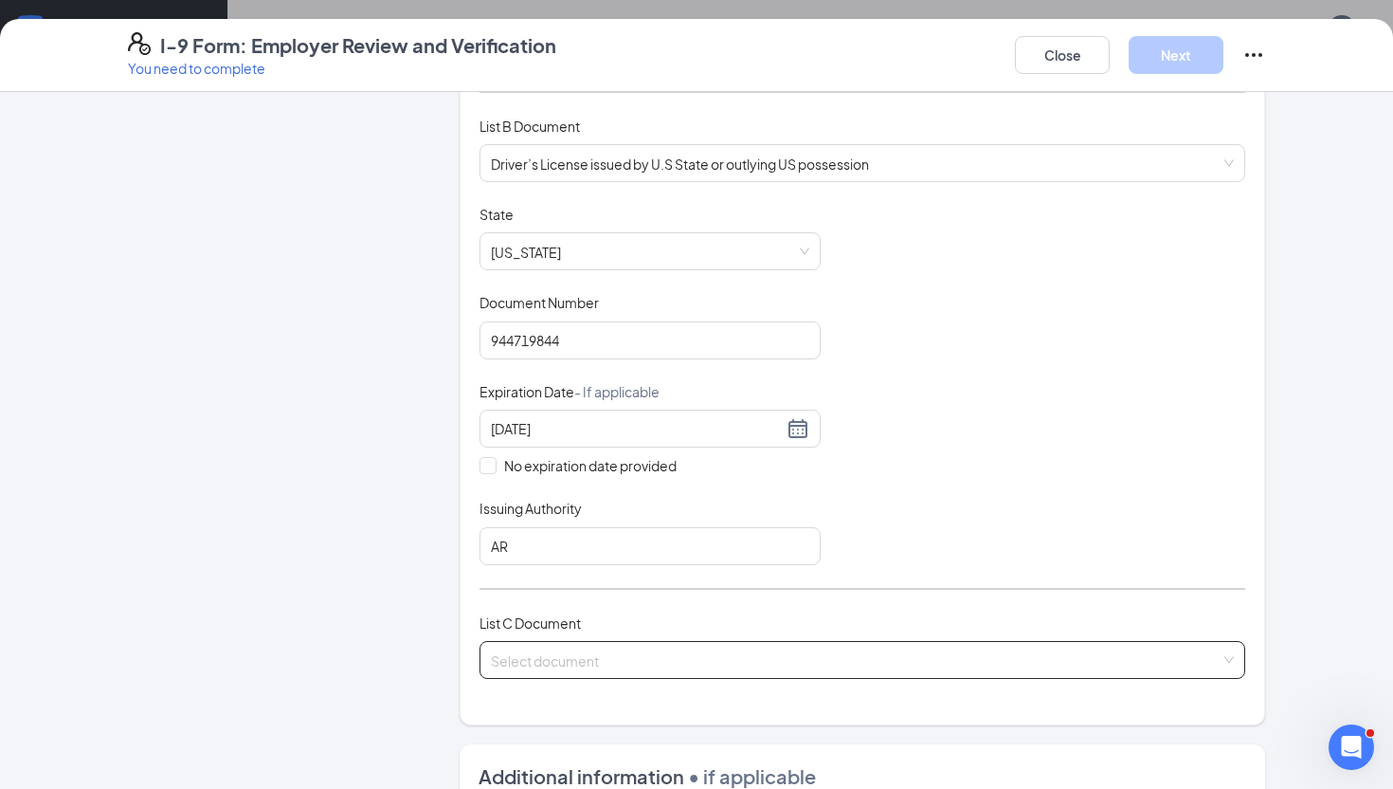
click at [606, 649] on input "search" at bounding box center [856, 656] width 730 height 28
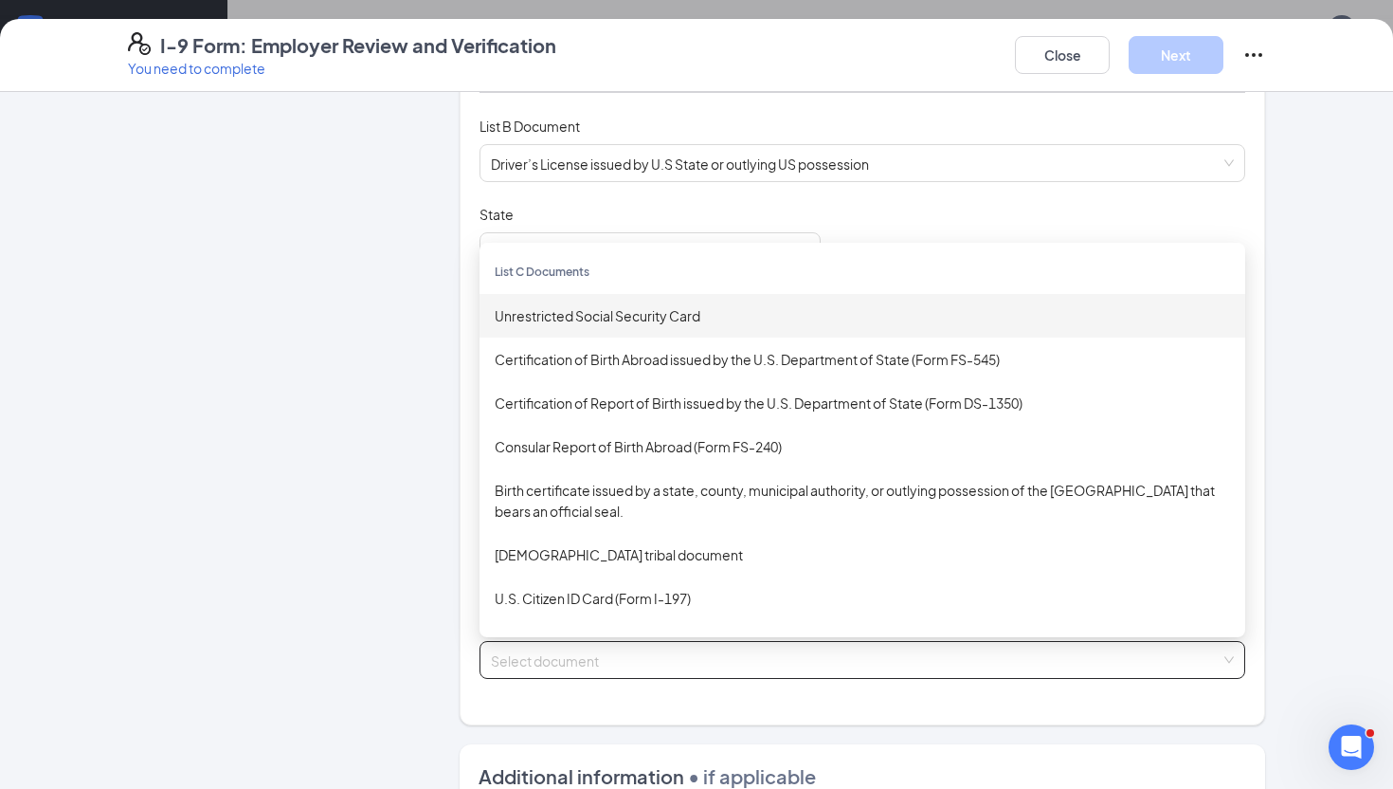
click at [609, 308] on div "Unrestricted Social Security Card" at bounding box center [863, 315] width 736 height 21
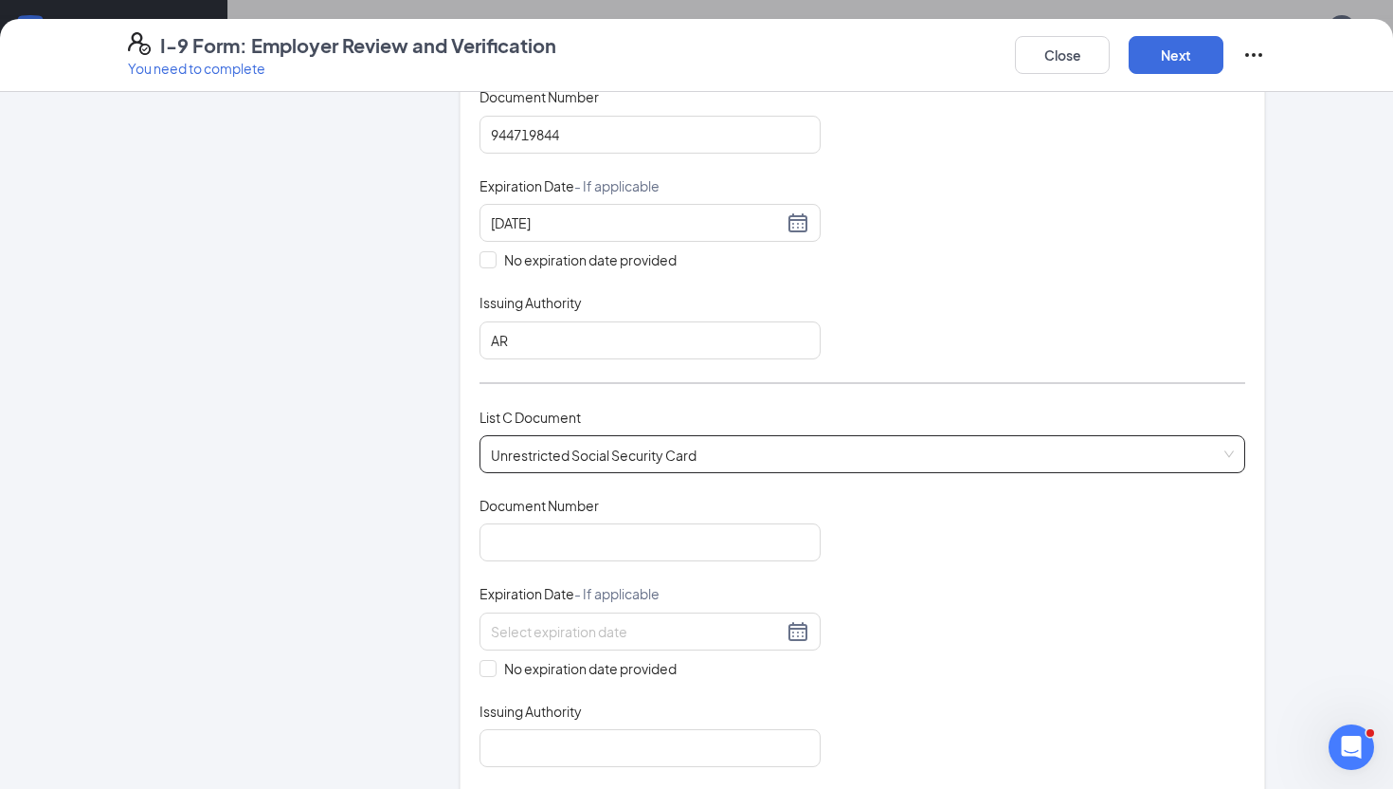
scroll to position [507, 0]
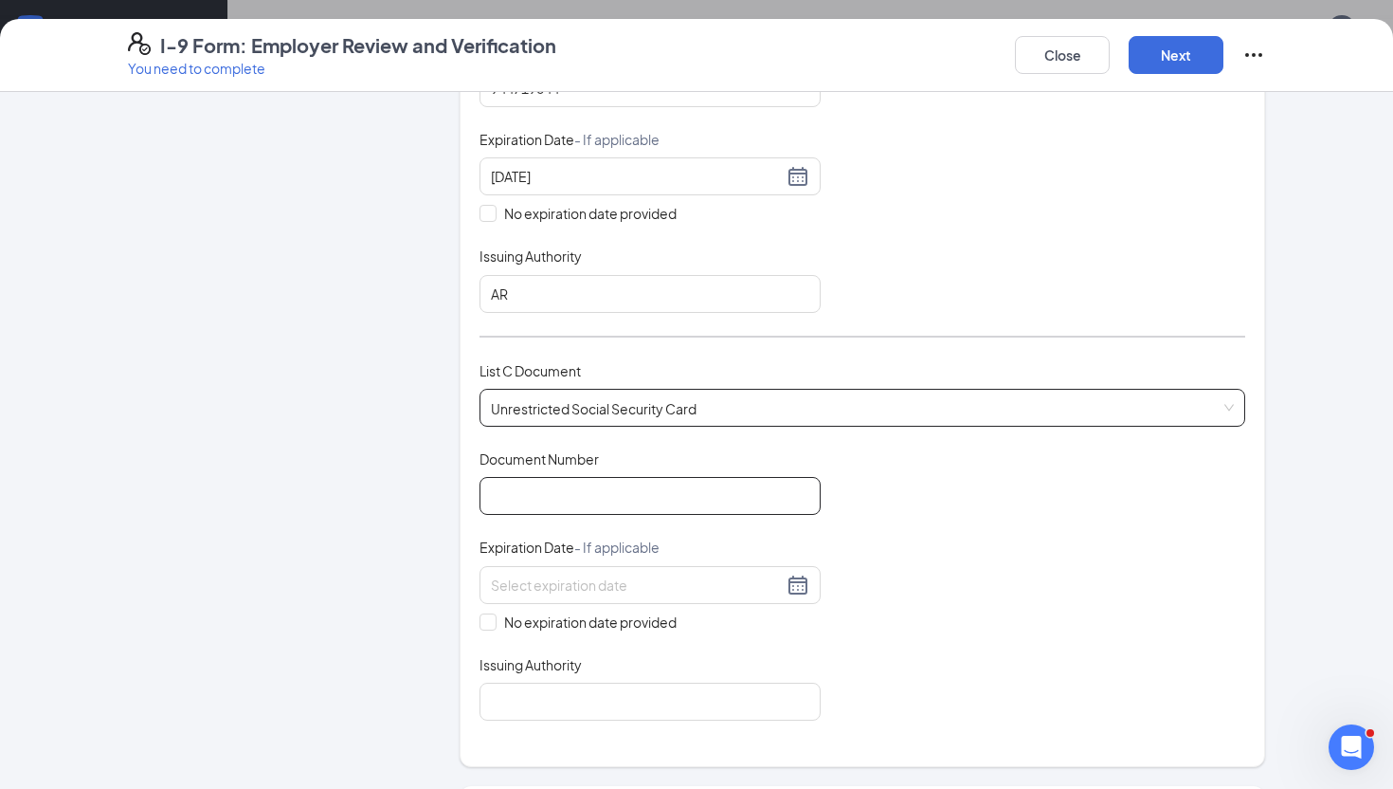
click at [598, 489] on input "Document Number" at bounding box center [650, 496] width 341 height 38
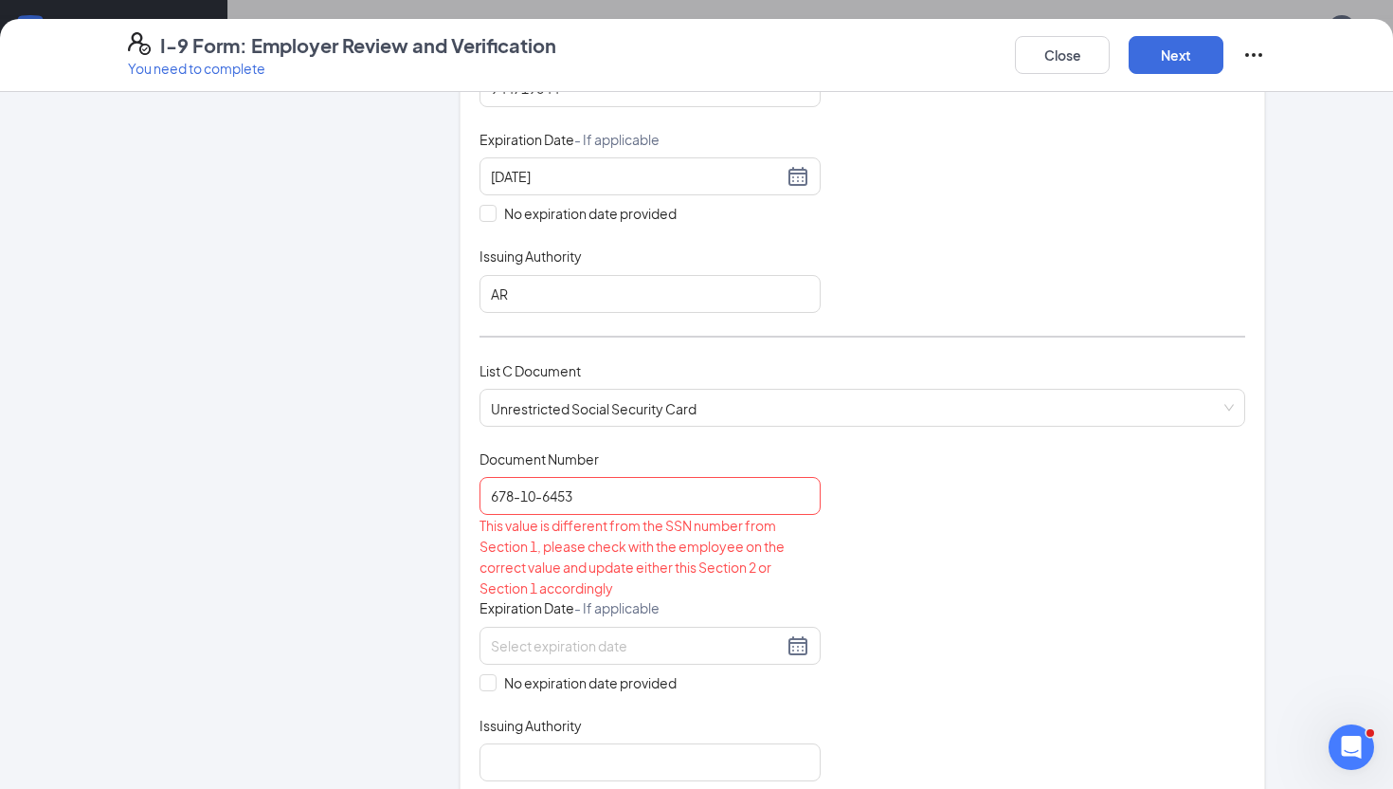
click at [852, 618] on div "Document Title Unrestricted Social Security Card Document Number 678-10-6453 Th…" at bounding box center [863, 615] width 766 height 332
click at [523, 489] on input "678-10-6453" at bounding box center [650, 496] width 341 height 38
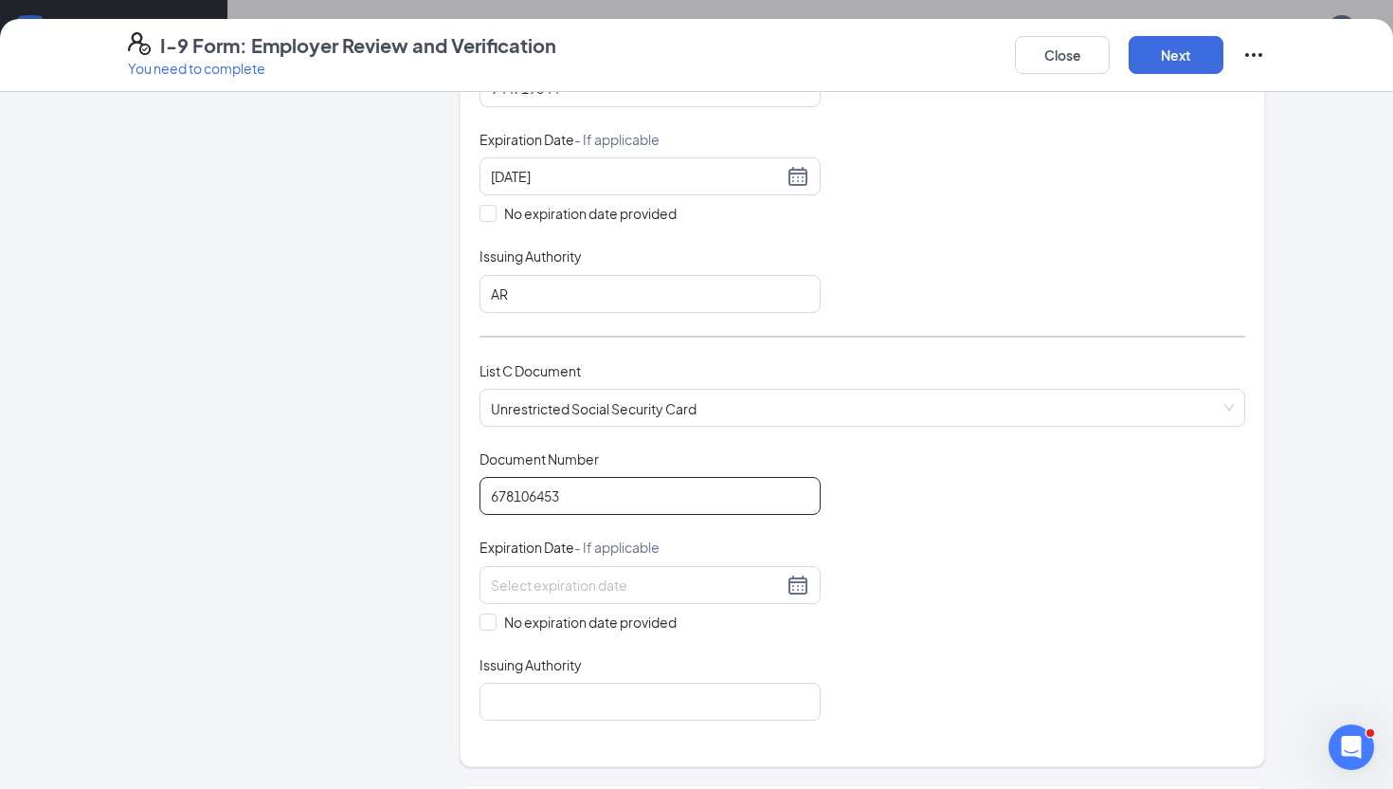
type input "678106453"
click at [895, 560] on div "Document Title Unrestricted Social Security Card Document Number 678106453 Expi…" at bounding box center [863, 584] width 766 height 271
click at [508, 611] on span "No expiration date provided" at bounding box center [591, 621] width 188 height 21
click at [493, 613] on input "No expiration date provided" at bounding box center [486, 619] width 13 height 13
checkbox input "true"
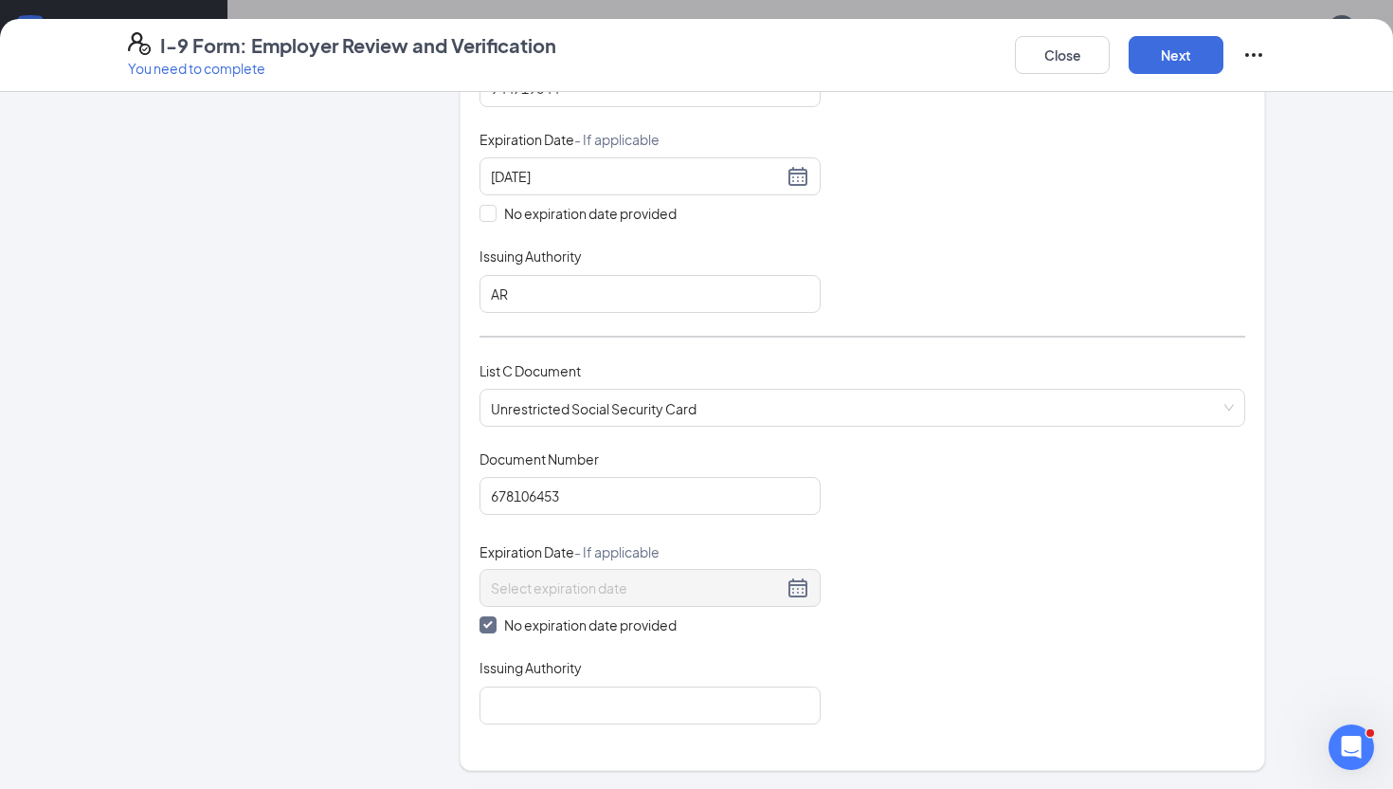
click at [530, 722] on div "Which documents did your new hire bring? [PERSON_NAME] identifies as a [DEMOGRA…" at bounding box center [863, 186] width 766 height 1119
click at [548, 716] on input "Issuing Authority" at bounding box center [650, 705] width 341 height 38
type input "Social Security Administration"
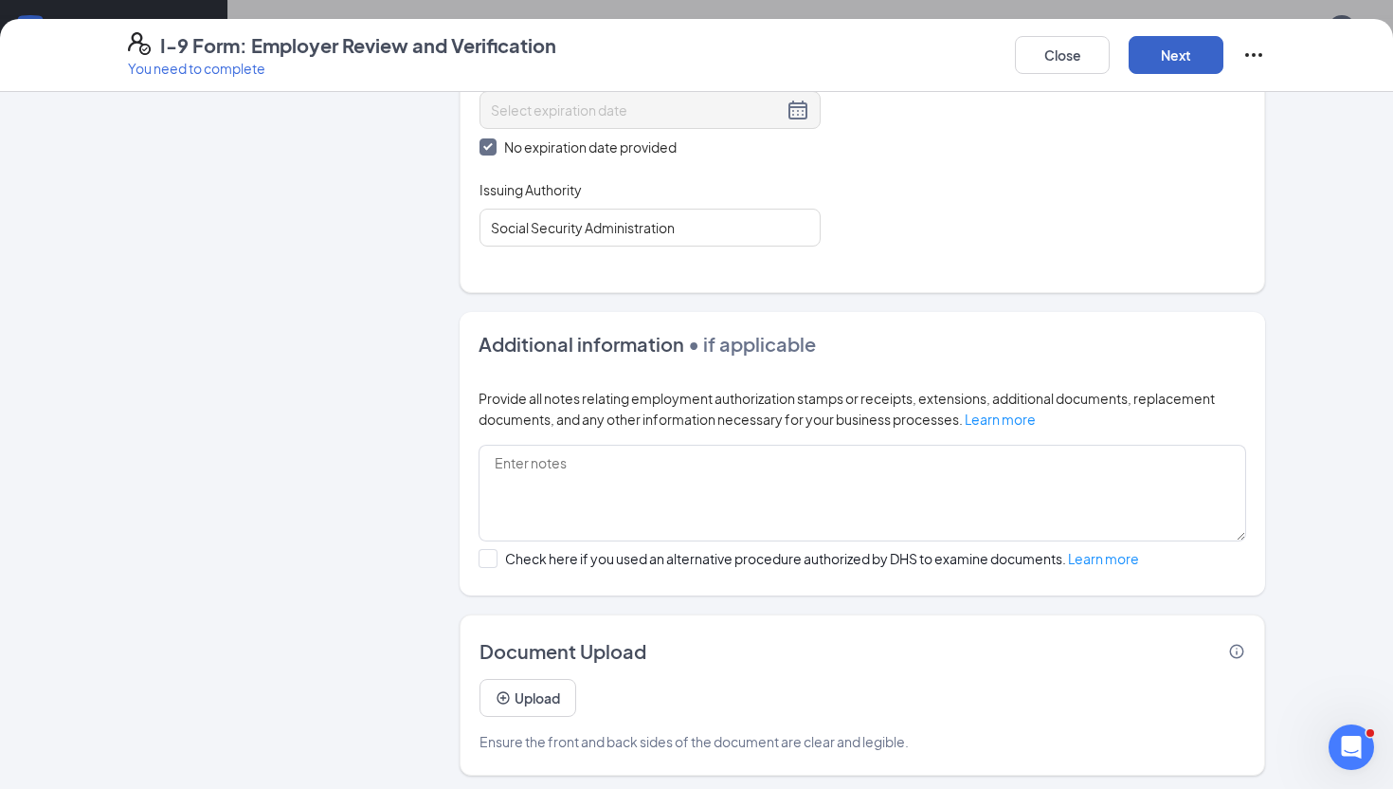
click at [1184, 36] on button "Next" at bounding box center [1176, 55] width 95 height 38
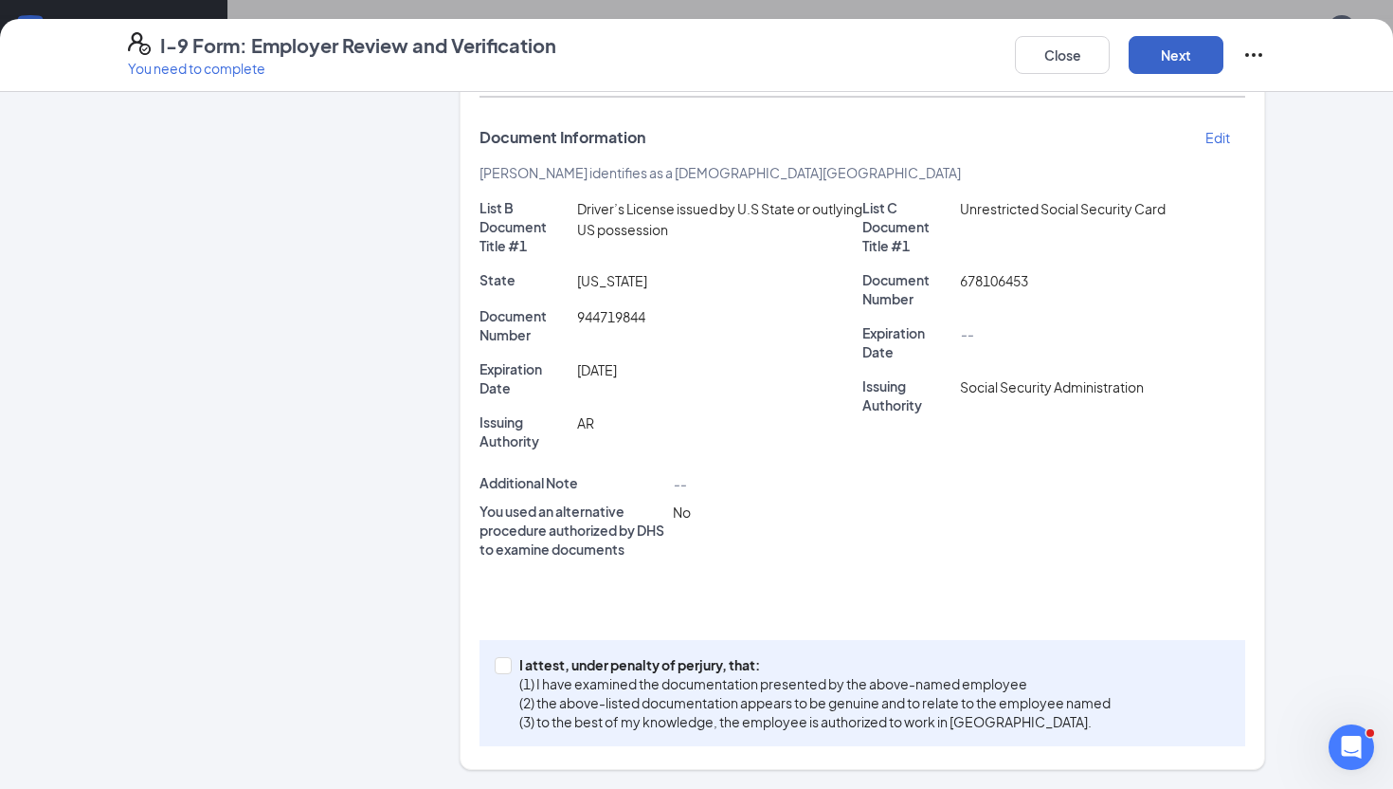
scroll to position [391, 0]
click at [534, 665] on p "I attest, under penalty of perjury, that:" at bounding box center [814, 665] width 591 height 19
click at [508, 665] on input "I attest, under penalty of [PERSON_NAME], that: (1) I have examined the documen…" at bounding box center [501, 664] width 13 height 13
checkbox input "true"
click at [1191, 64] on button "Next" at bounding box center [1176, 55] width 95 height 38
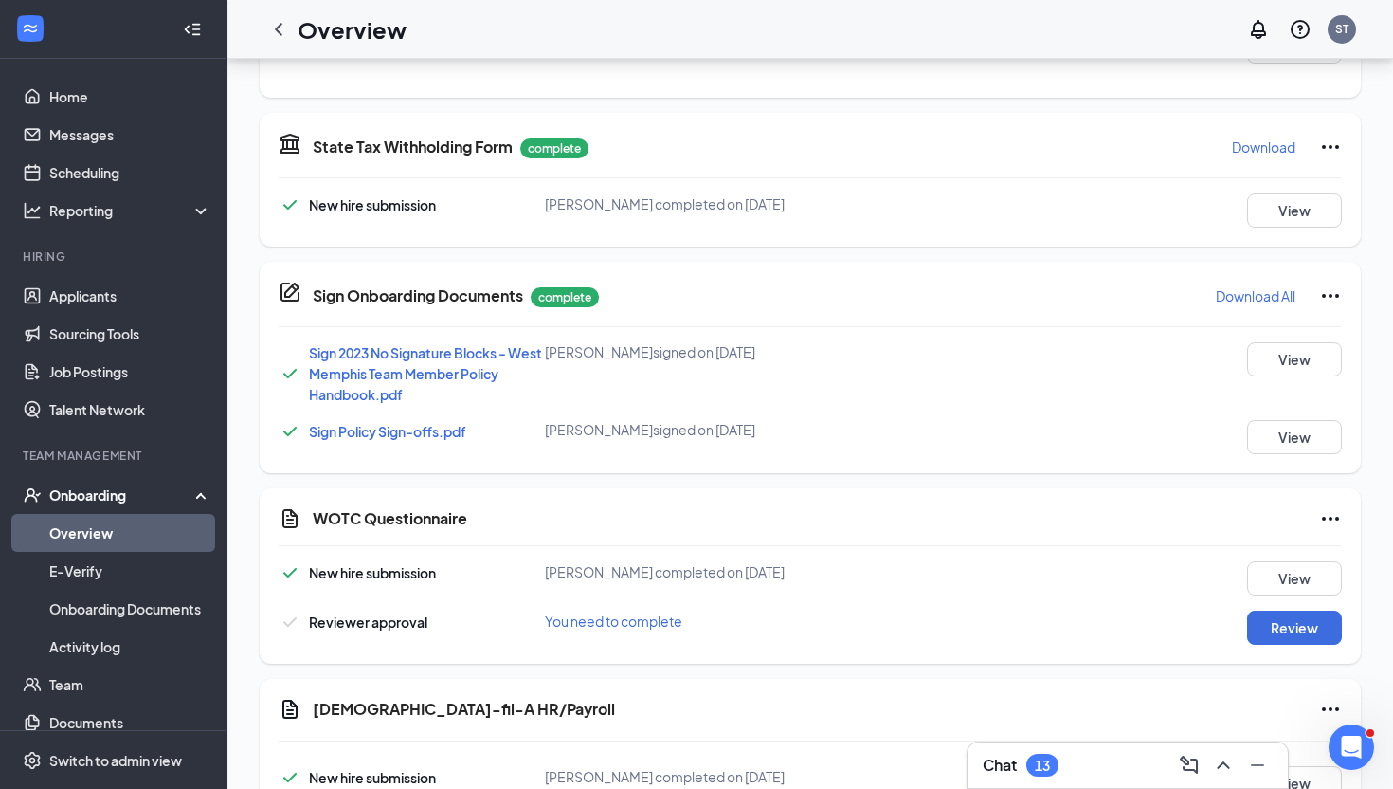
scroll to position [775, 0]
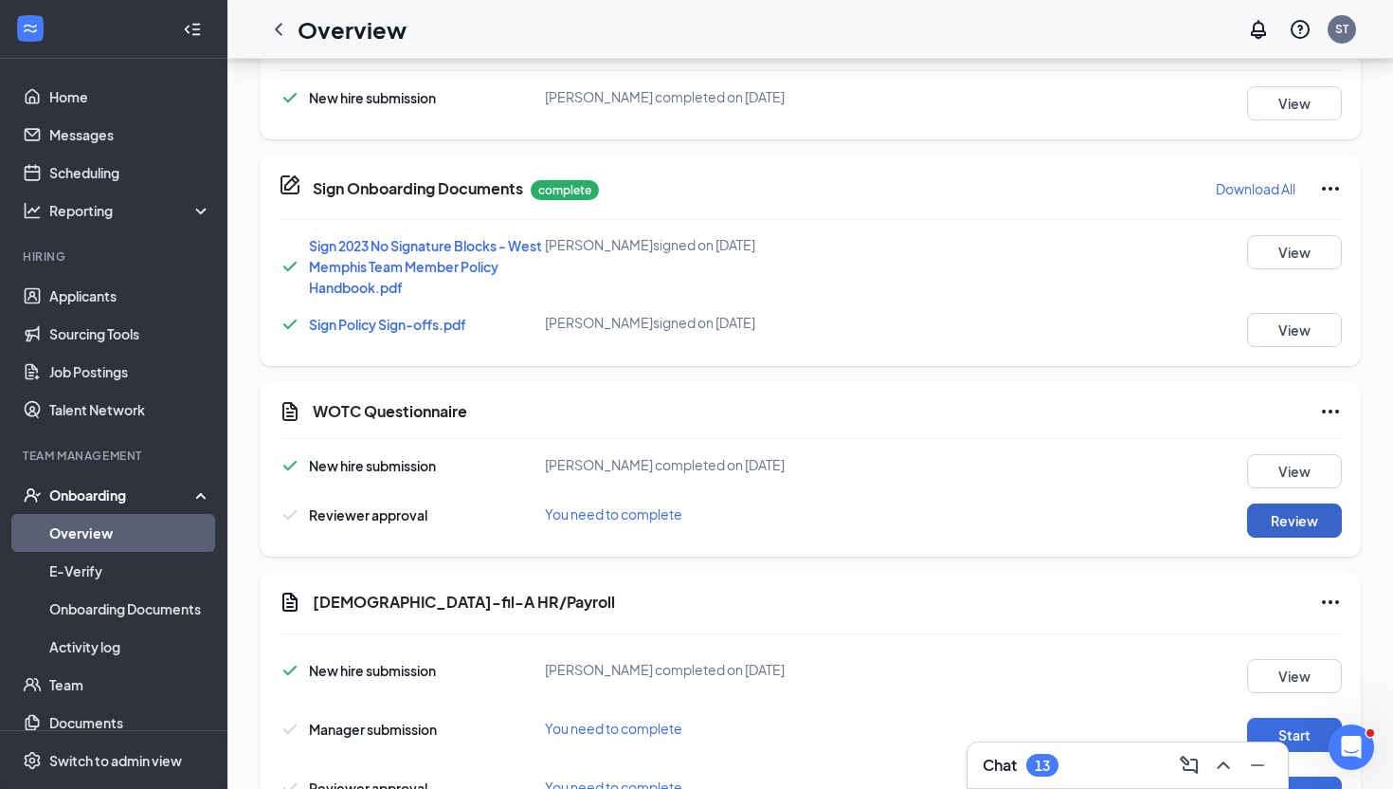
click at [1300, 520] on button "Review" at bounding box center [1294, 520] width 95 height 34
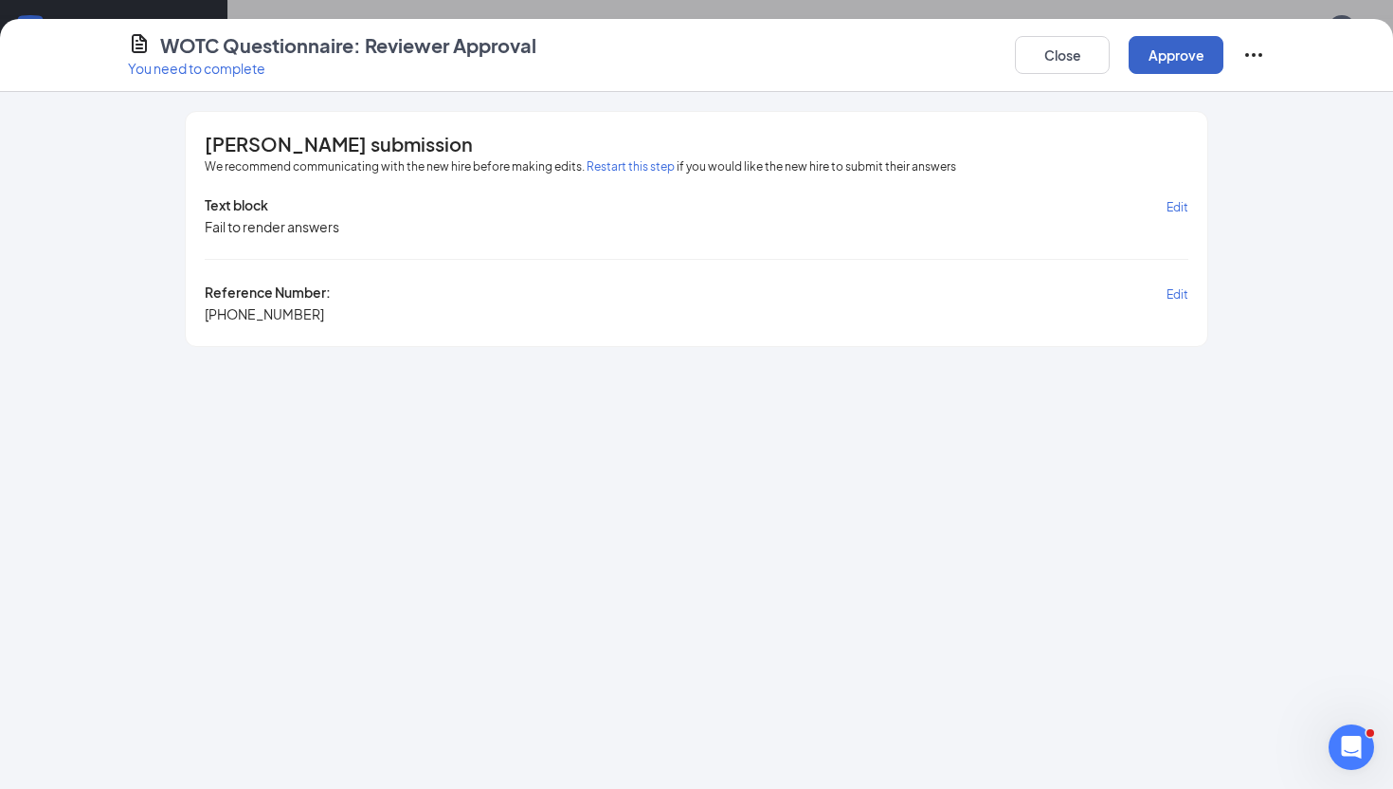
click at [1191, 50] on button "Approve" at bounding box center [1176, 55] width 95 height 38
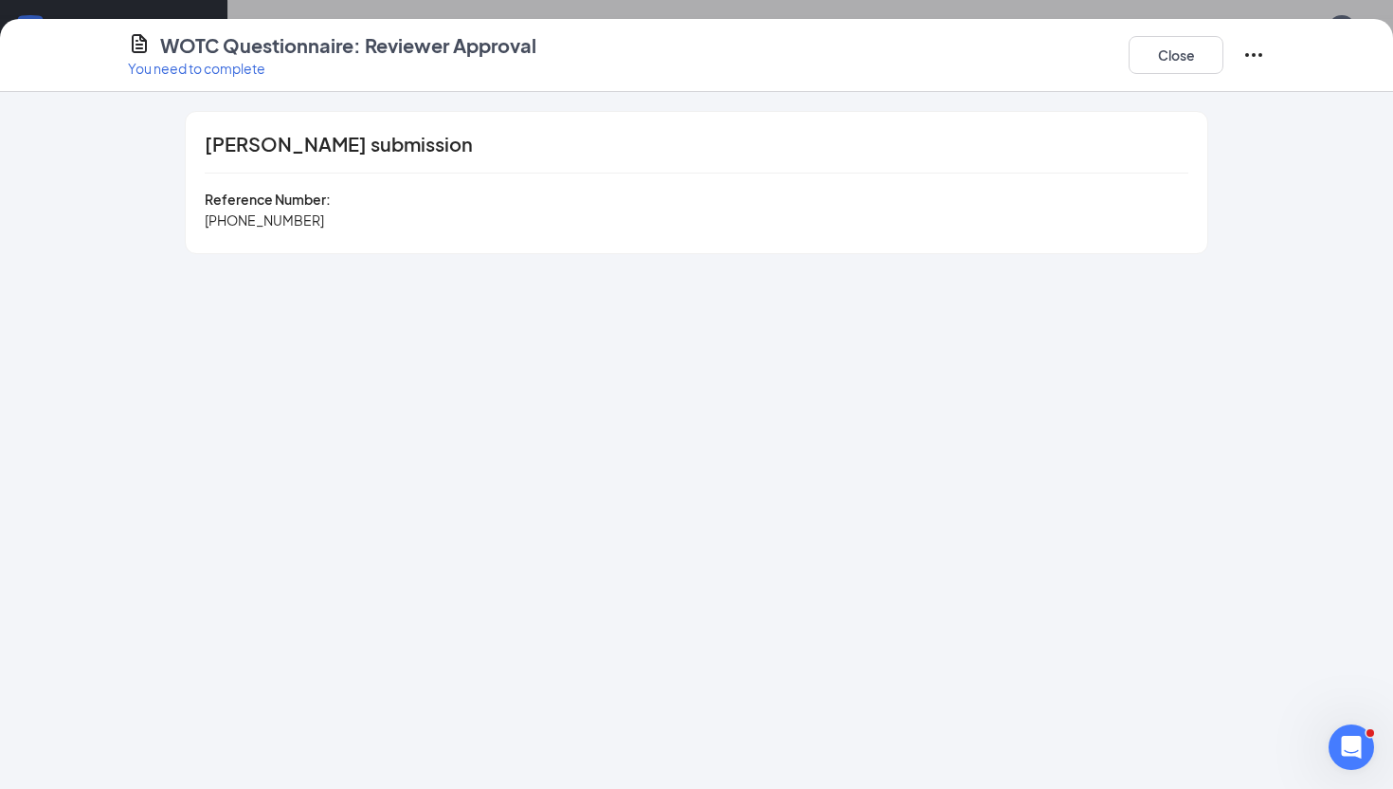
click at [1162, 30] on div "WOTC Questionnaire: Reviewer Approval You need to complete Close" at bounding box center [696, 55] width 1393 height 73
click at [1162, 53] on button "Close" at bounding box center [1176, 55] width 95 height 38
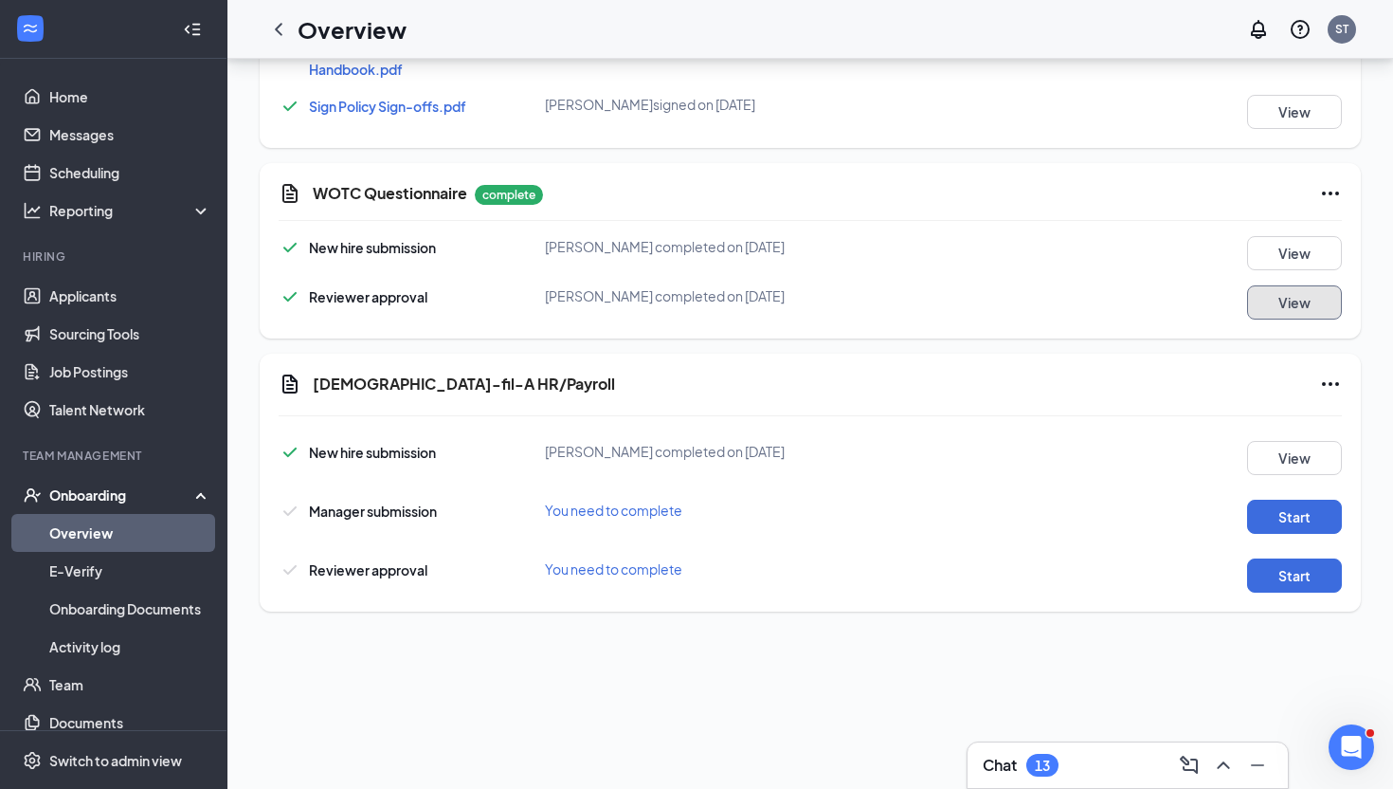
scroll to position [991, 0]
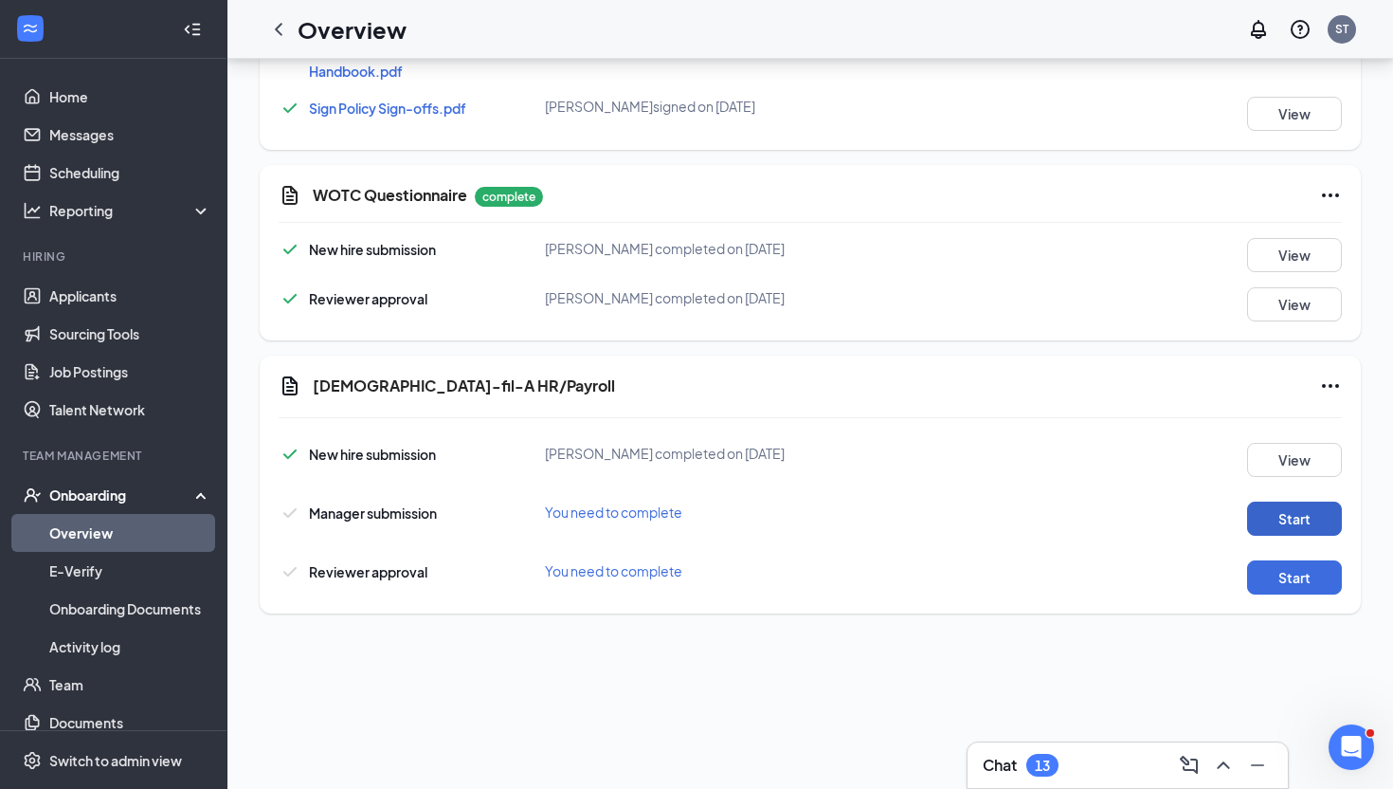
click at [1318, 510] on button "Start" at bounding box center [1294, 518] width 95 height 34
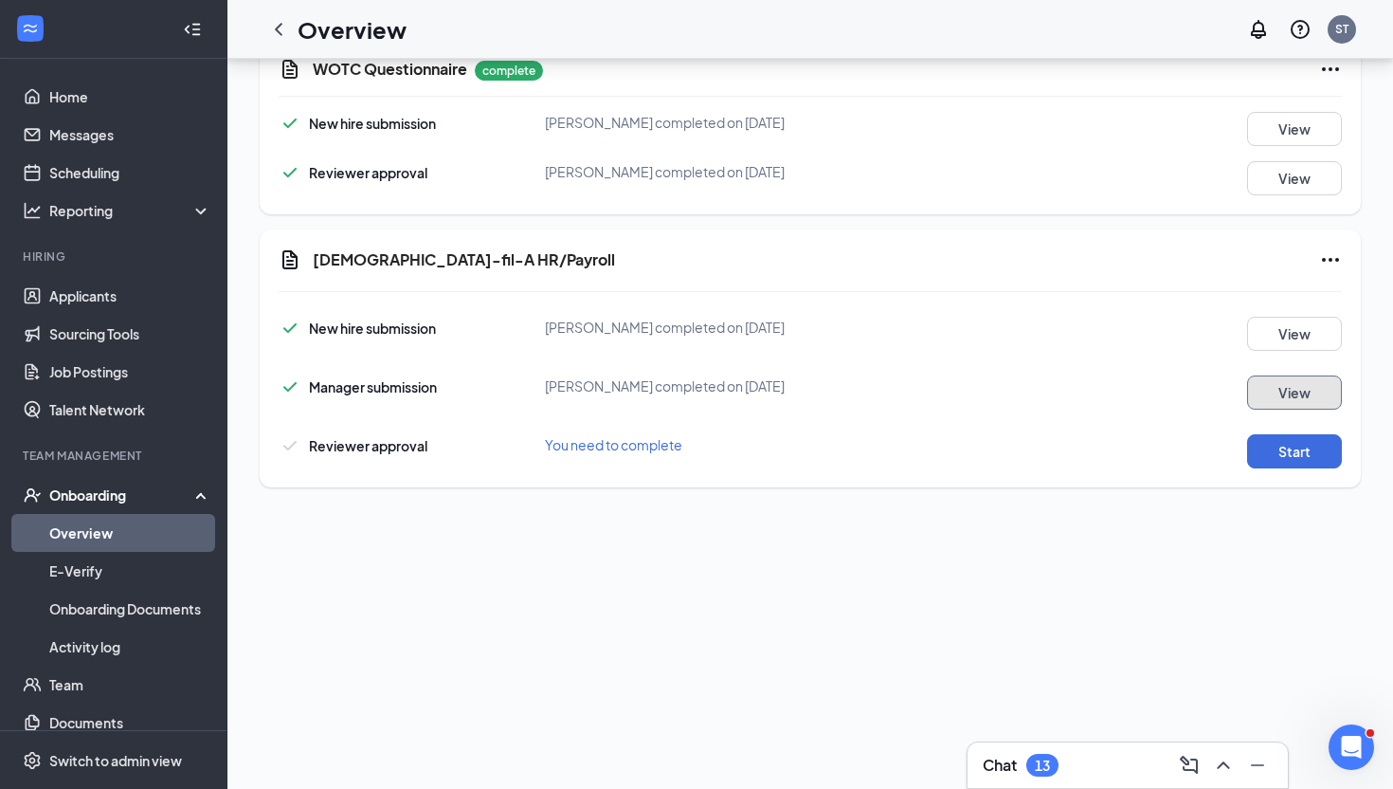
scroll to position [1128, 0]
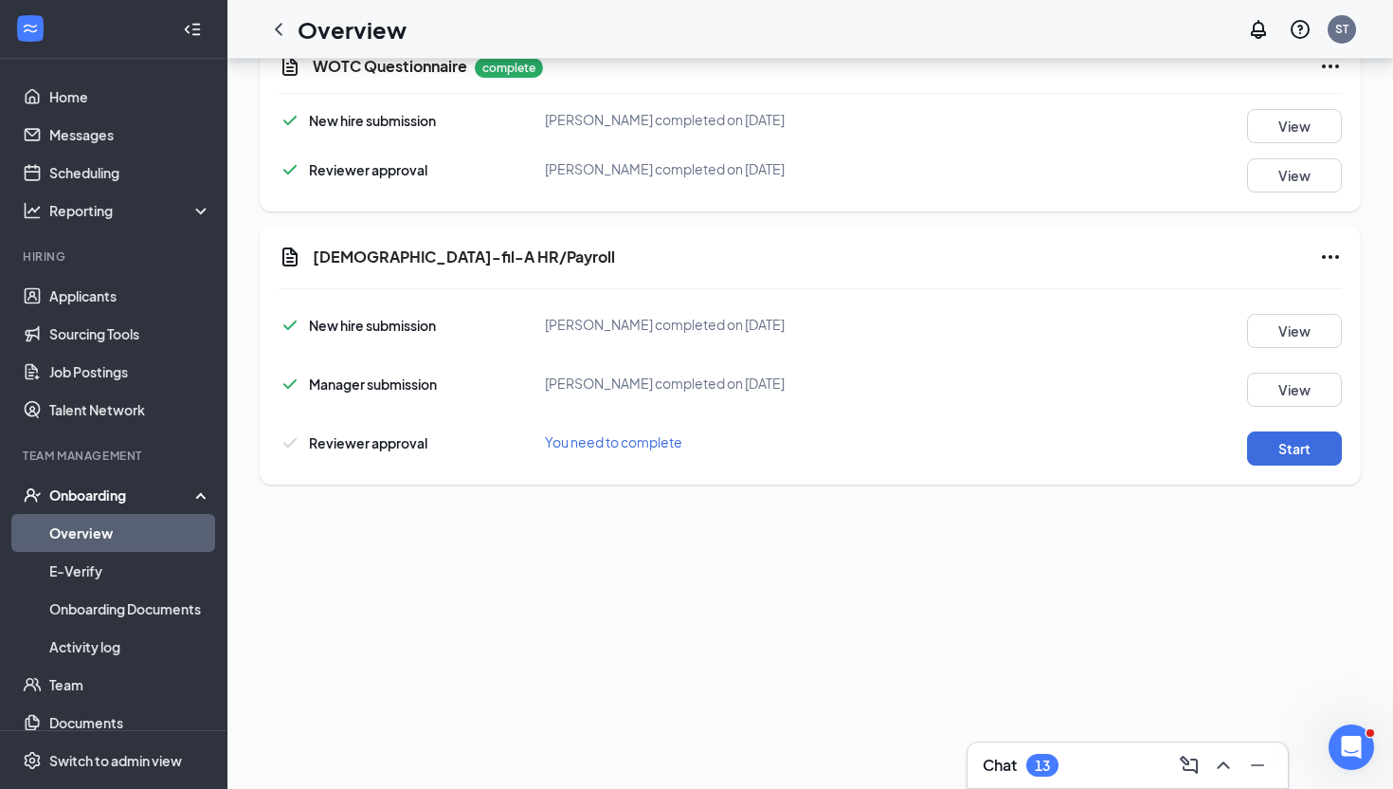
click at [1310, 469] on div "[DEMOGRAPHIC_DATA]-fil-A HR/Payroll New hire submission [PERSON_NAME] completed…" at bounding box center [810, 356] width 1101 height 258
click at [1310, 422] on div "Reviewer approval You need to complete Start" at bounding box center [811, 444] width 1064 height 44
click at [1306, 428] on div "Reviewer approval You need to complete Start" at bounding box center [811, 444] width 1064 height 44
click at [1300, 446] on button "Start" at bounding box center [1294, 448] width 95 height 34
click at [149, 525] on link "Overview" at bounding box center [130, 533] width 162 height 38
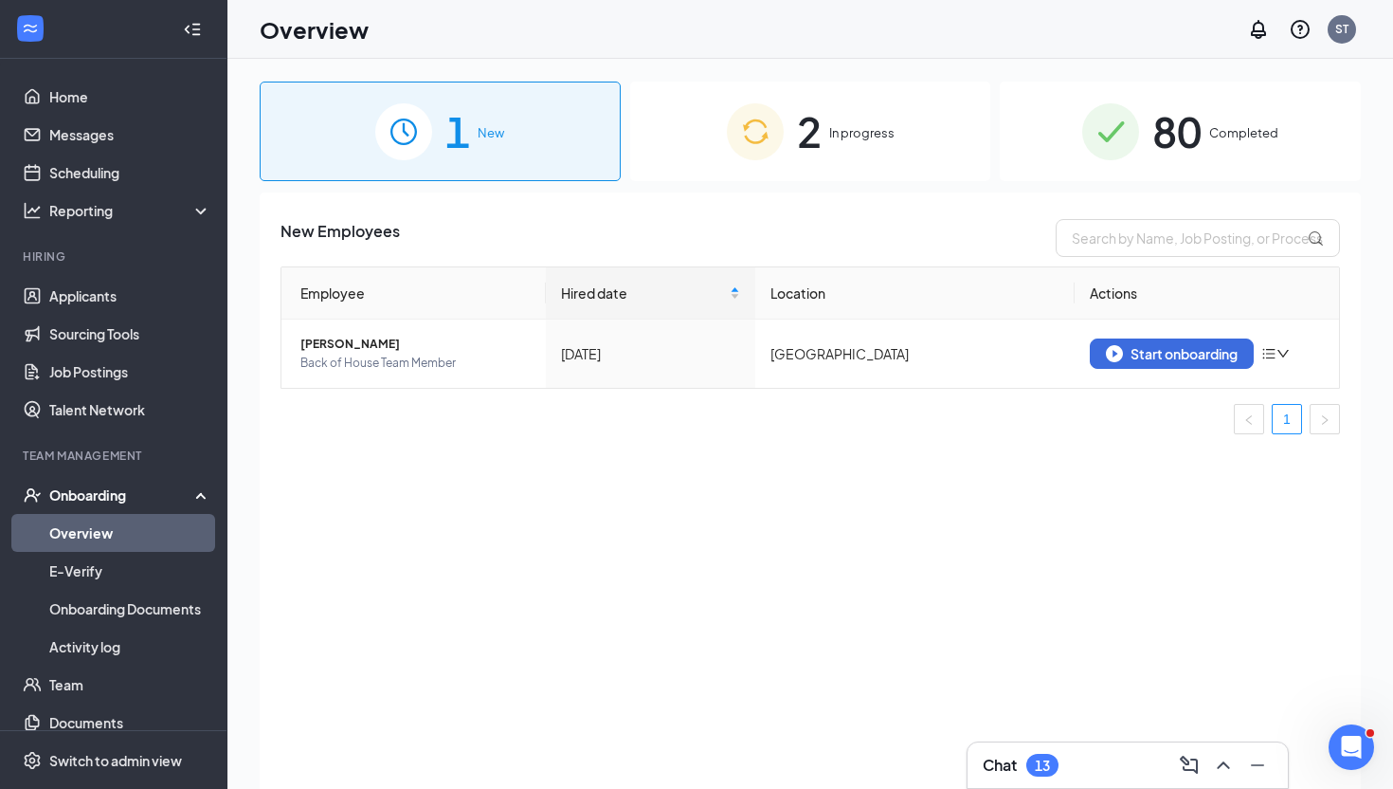
click at [816, 138] on span "2" at bounding box center [809, 131] width 25 height 65
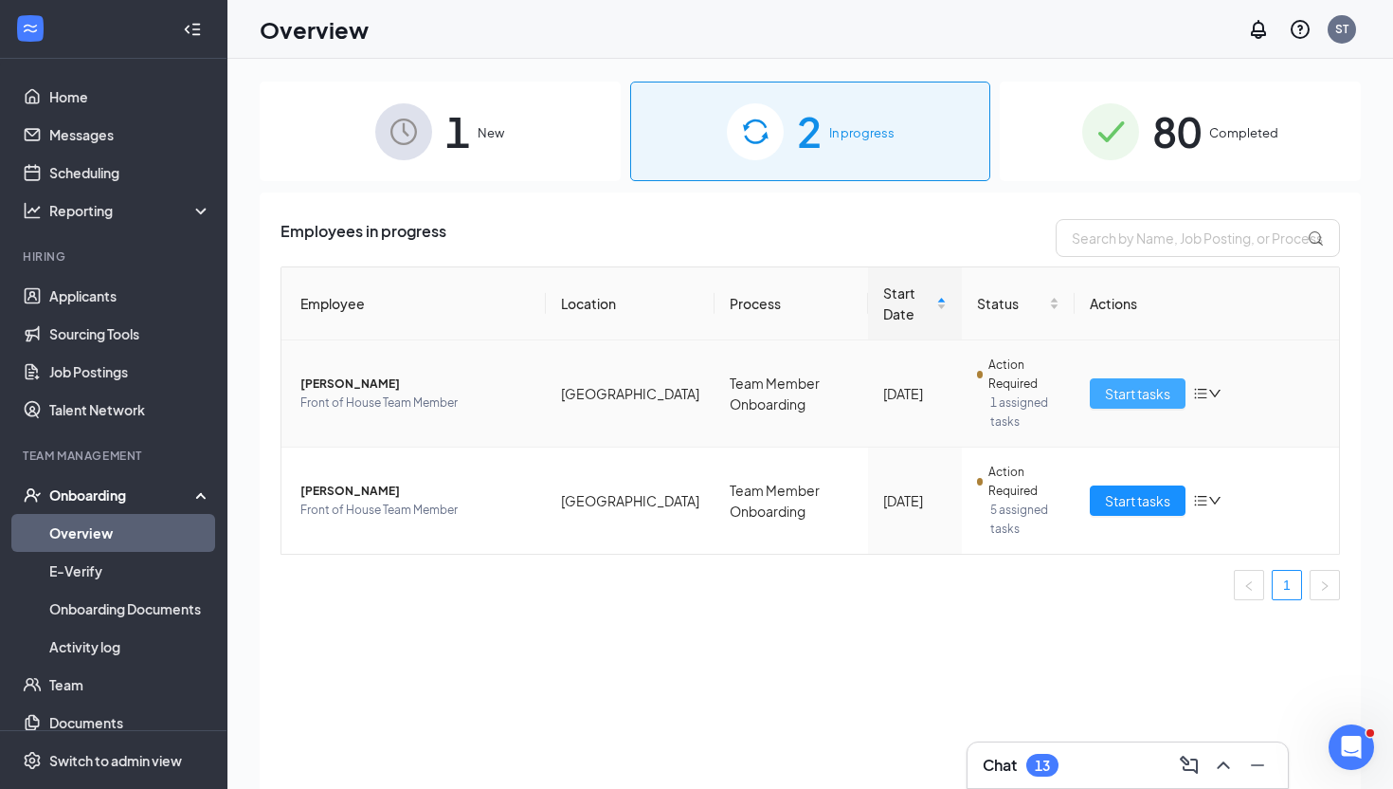
click at [1122, 398] on span "Start tasks" at bounding box center [1137, 393] width 65 height 21
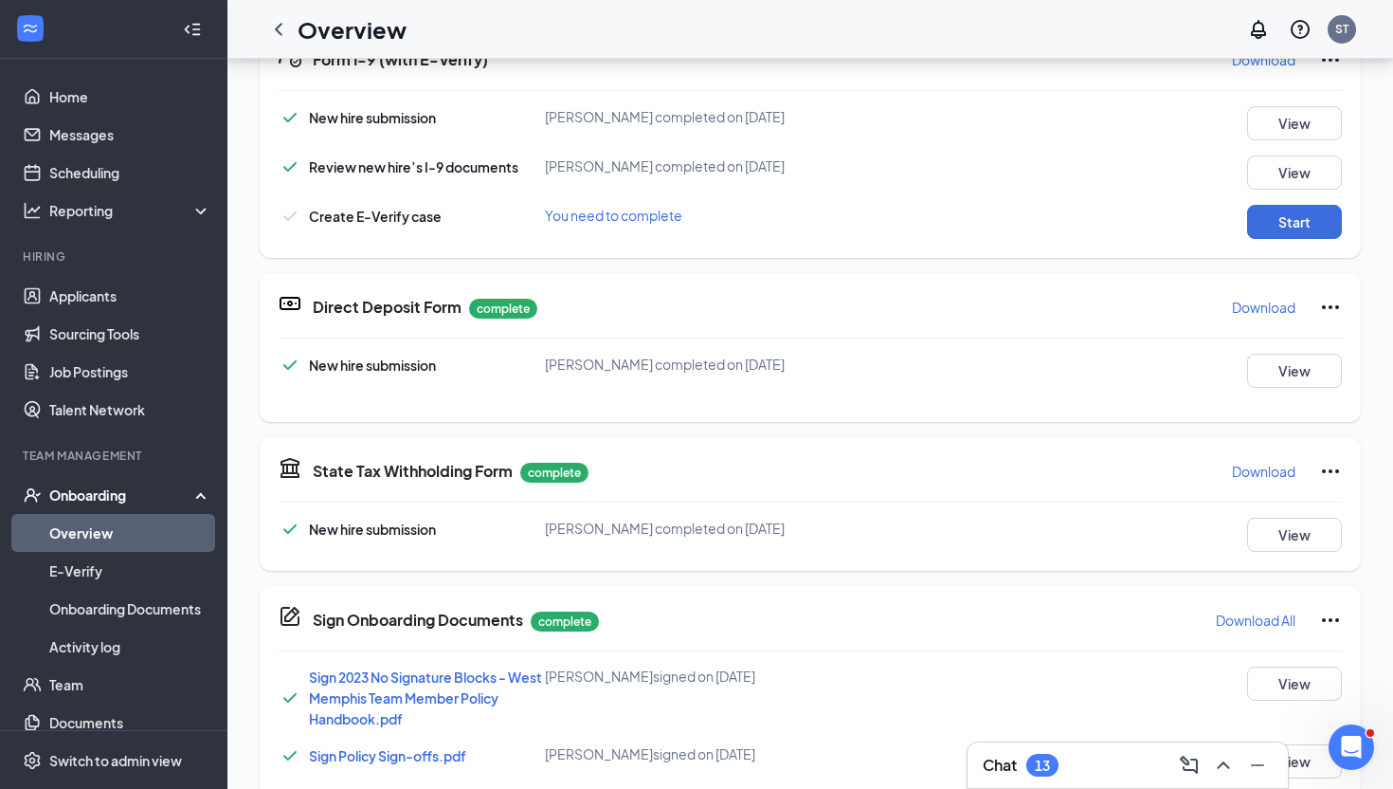
scroll to position [609, 0]
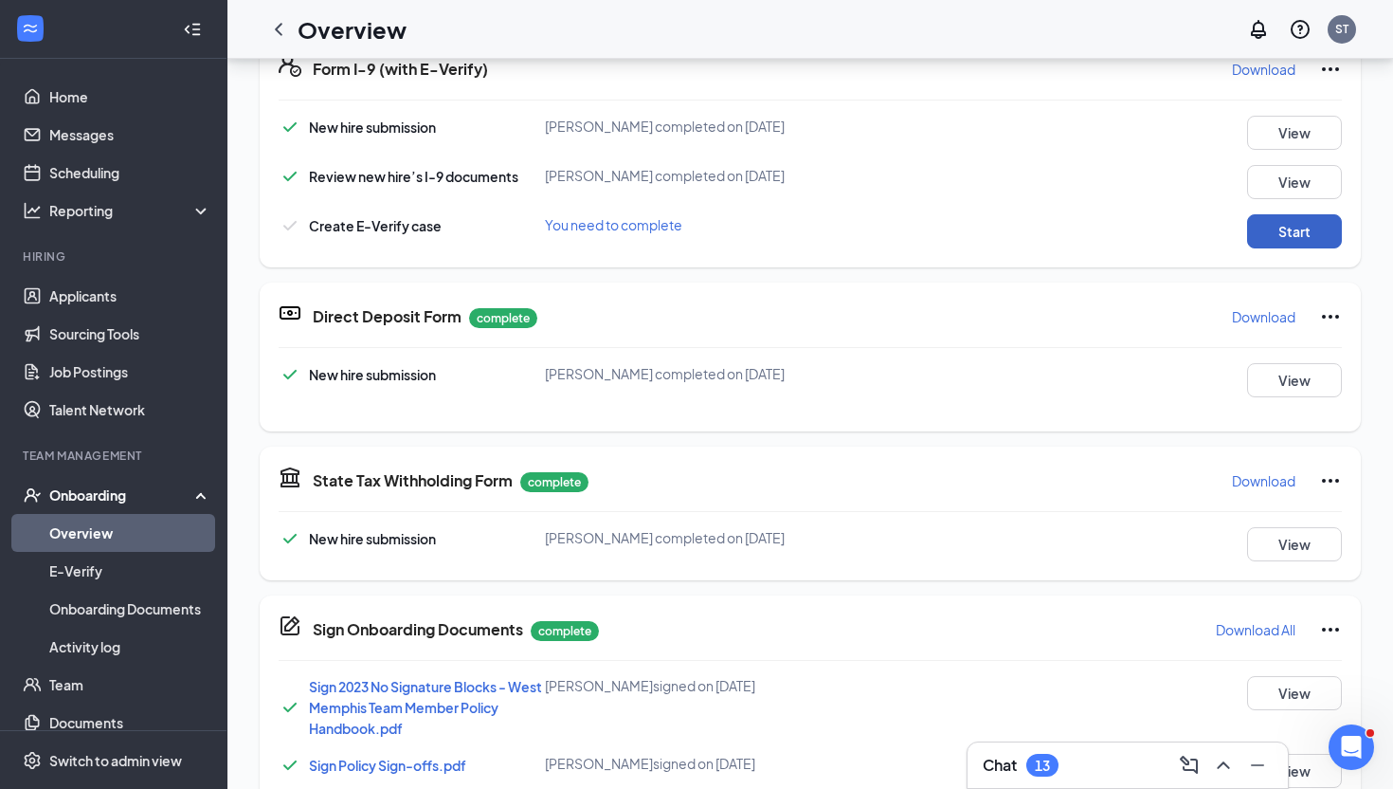
click at [1267, 220] on button "Start" at bounding box center [1294, 231] width 95 height 34
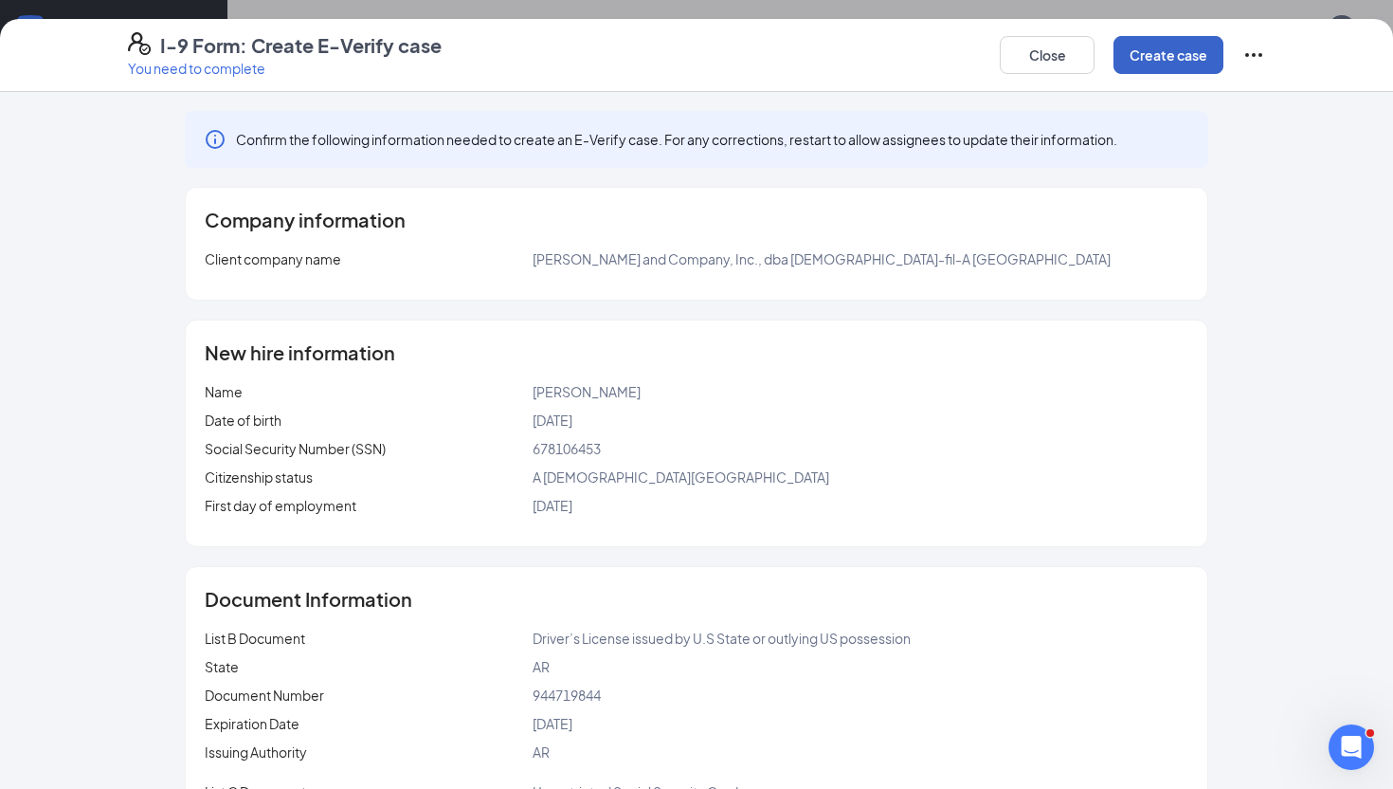
click at [1184, 71] on button "Create case" at bounding box center [1169, 55] width 110 height 38
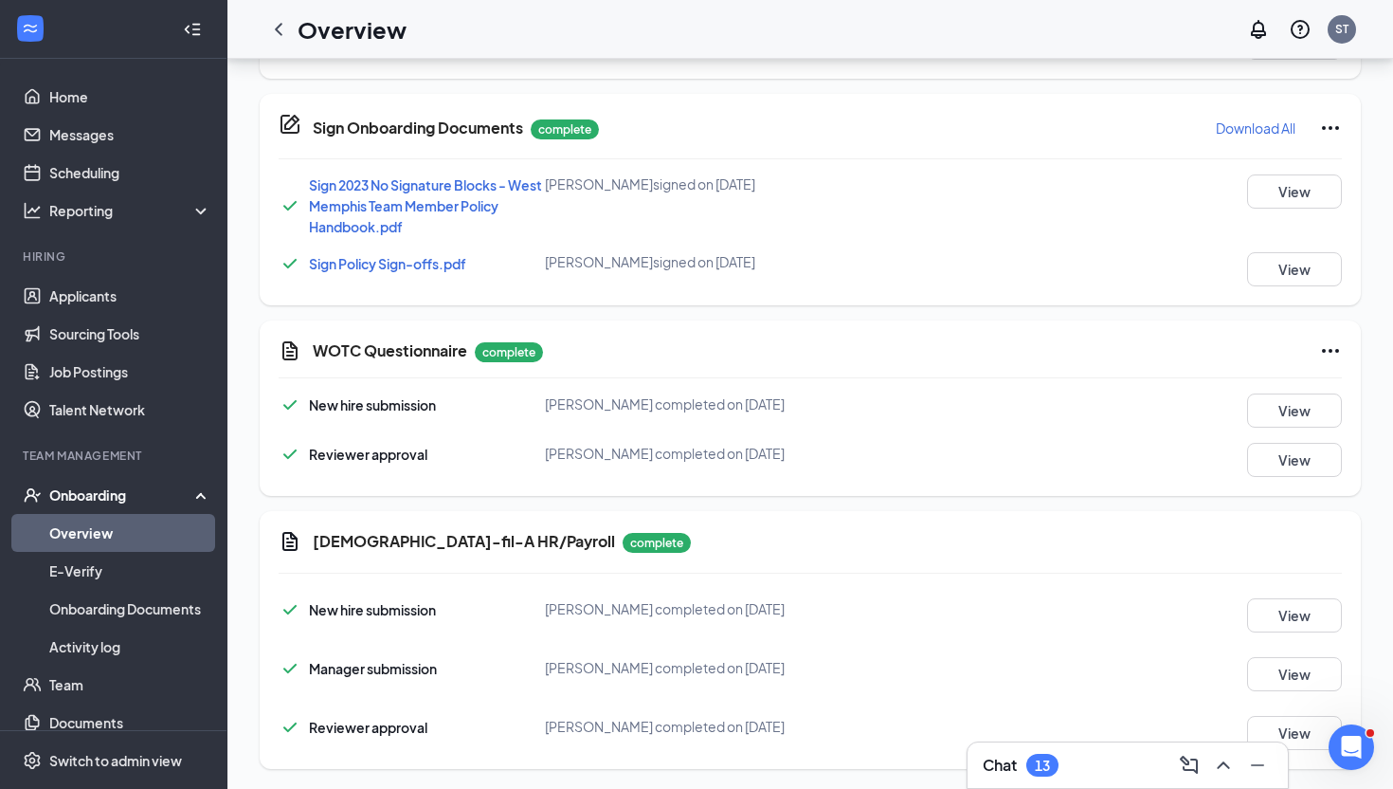
scroll to position [1144, 0]
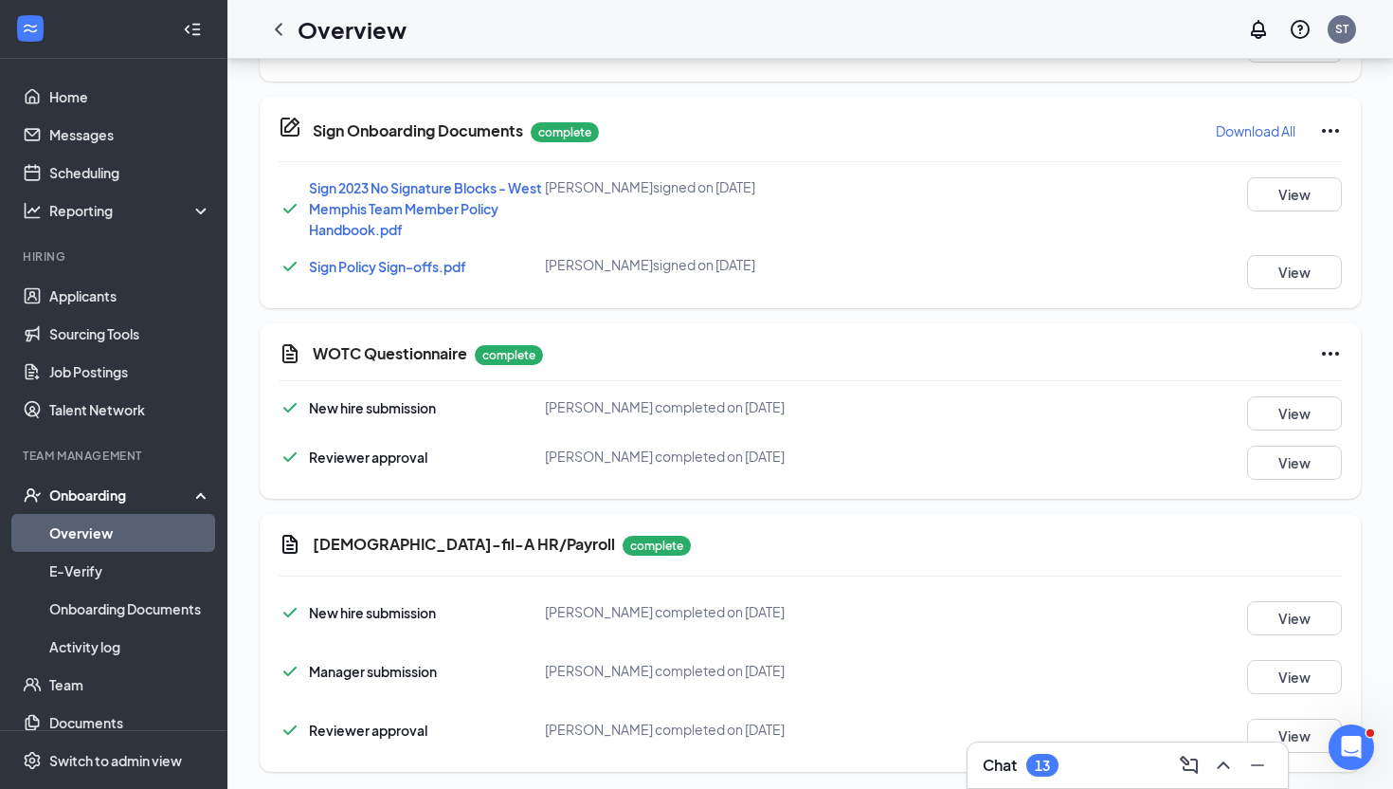
click at [199, 527] on link "Overview" at bounding box center [130, 533] width 162 height 38
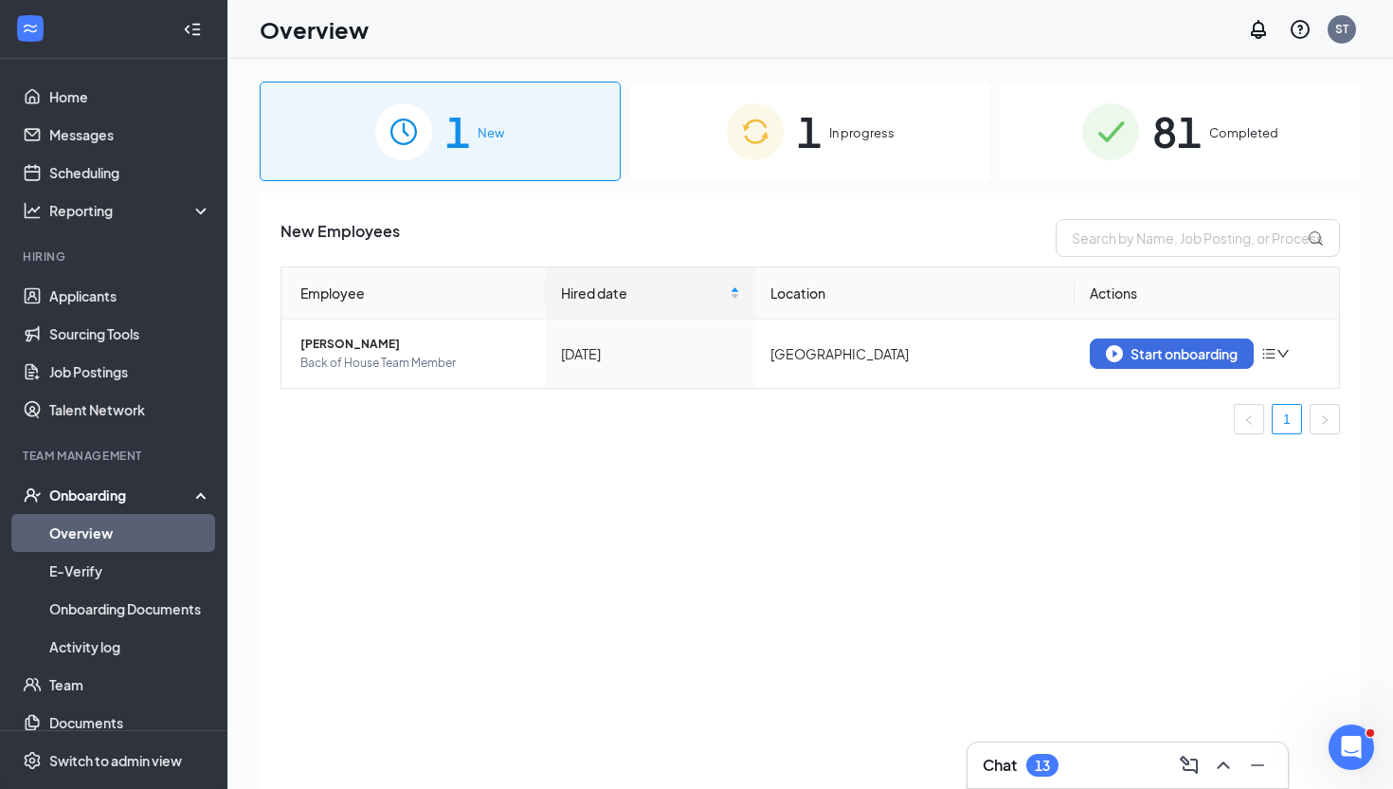
click at [790, 154] on div "1 In progress" at bounding box center [810, 132] width 361 height 100
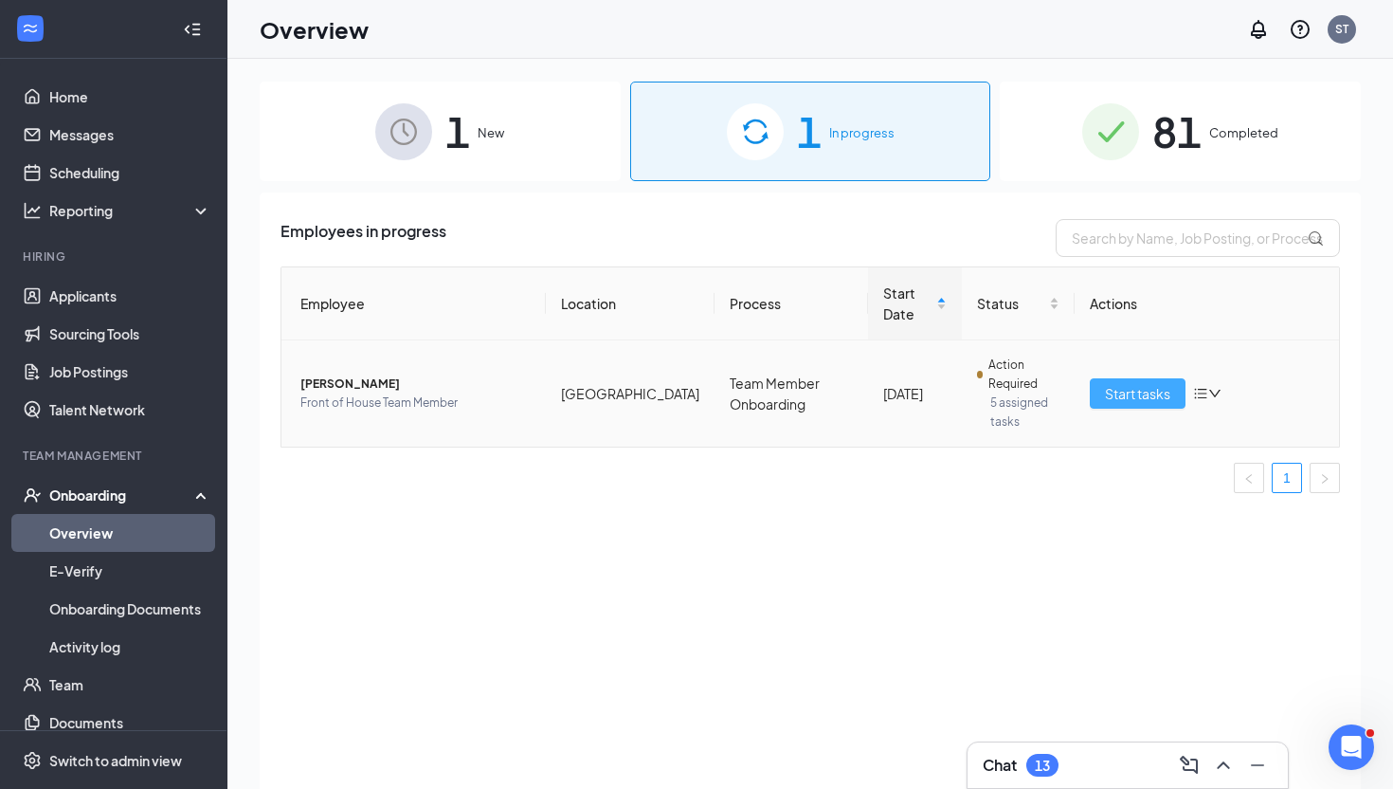
click at [1130, 401] on span "Start tasks" at bounding box center [1137, 393] width 65 height 21
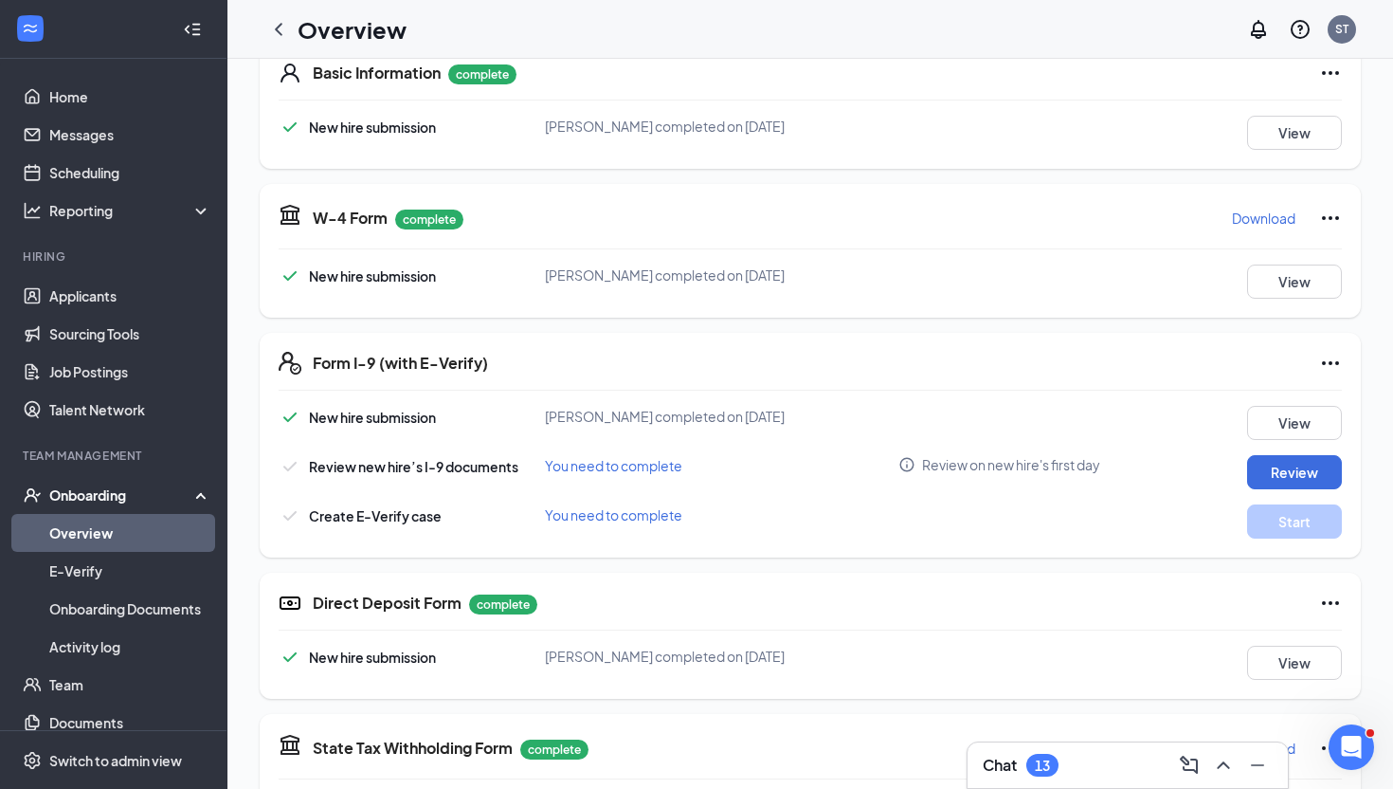
scroll to position [1098, 0]
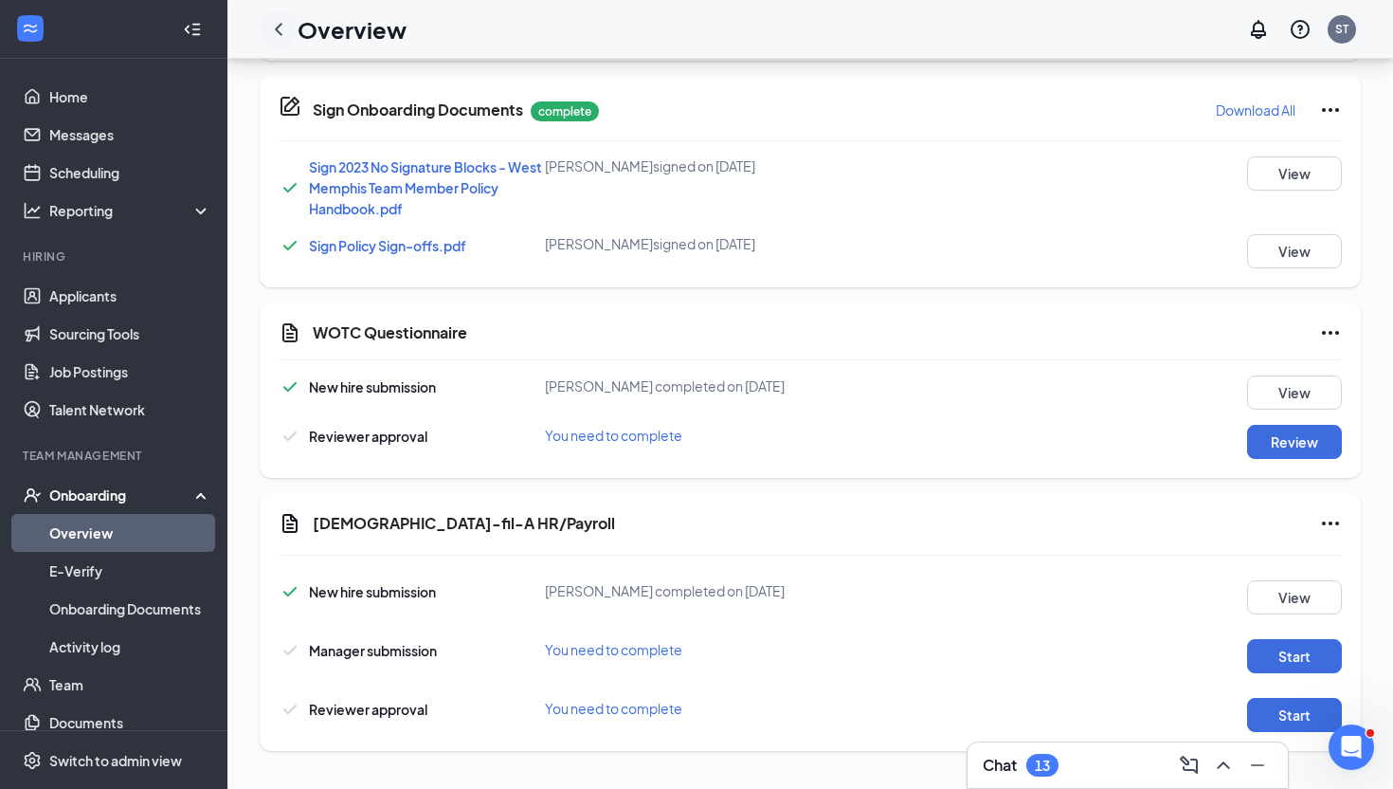
click at [264, 31] on div at bounding box center [279, 29] width 38 height 38
click at [266, 31] on div at bounding box center [279, 29] width 38 height 38
click at [287, 28] on icon "ChevronLeft" at bounding box center [278, 29] width 23 height 23
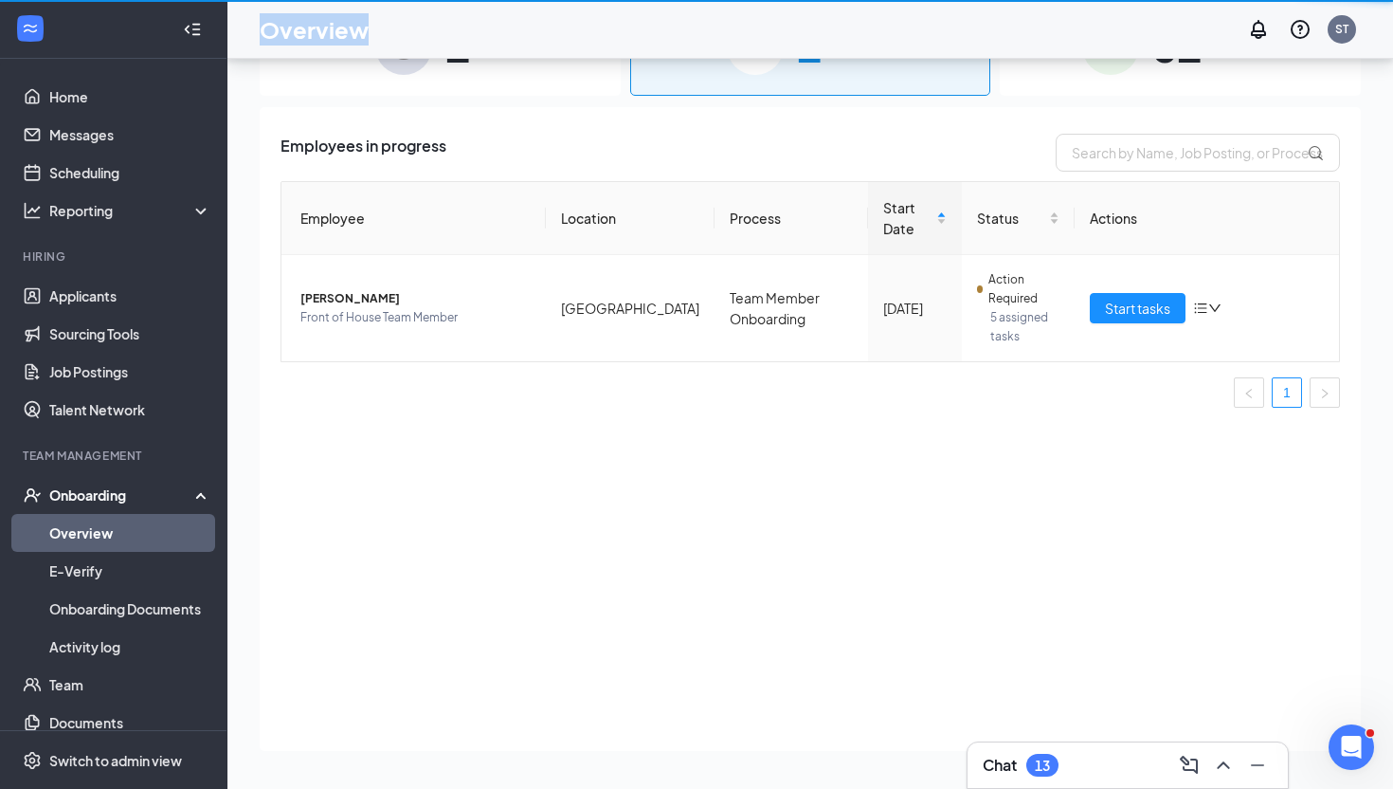
scroll to position [85, 0]
